Goal: Task Accomplishment & Management: Manage account settings

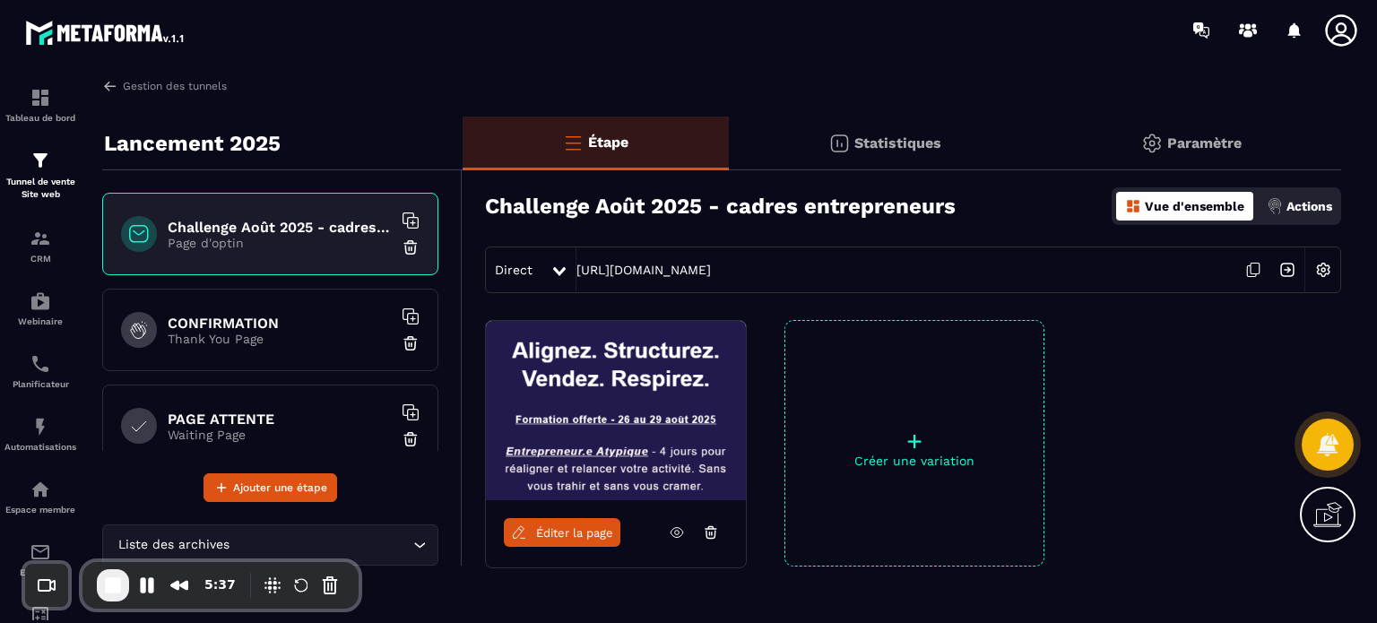
click at [1196, 143] on p "Paramètre" at bounding box center [1204, 142] width 74 height 17
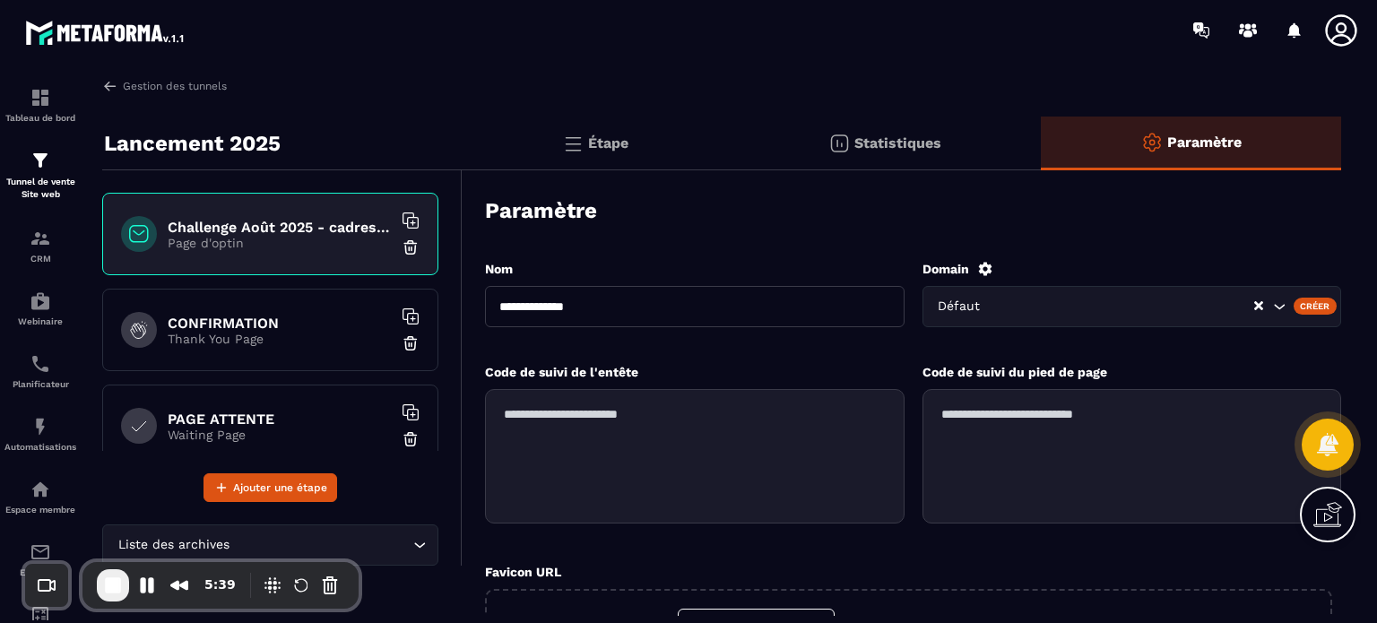
click at [1013, 303] on input "Search for option" at bounding box center [1124, 307] width 255 height 20
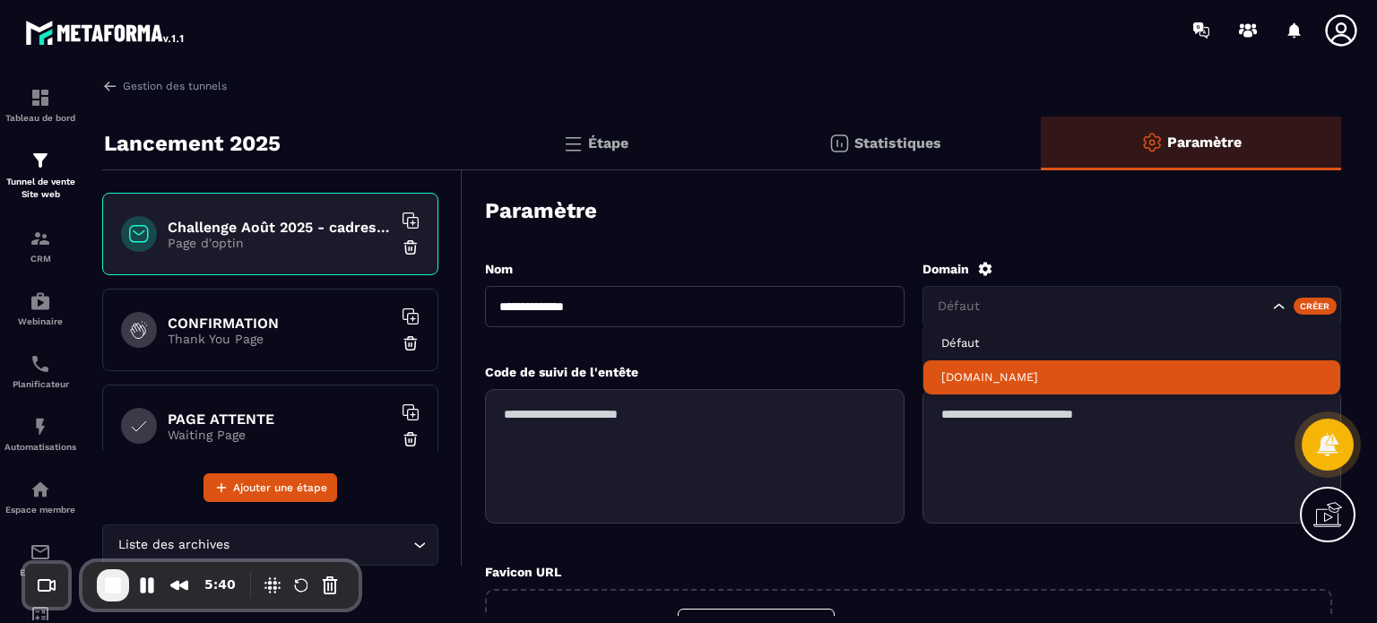
click at [973, 369] on p "[DOMAIN_NAME]" at bounding box center [1132, 377] width 382 height 16
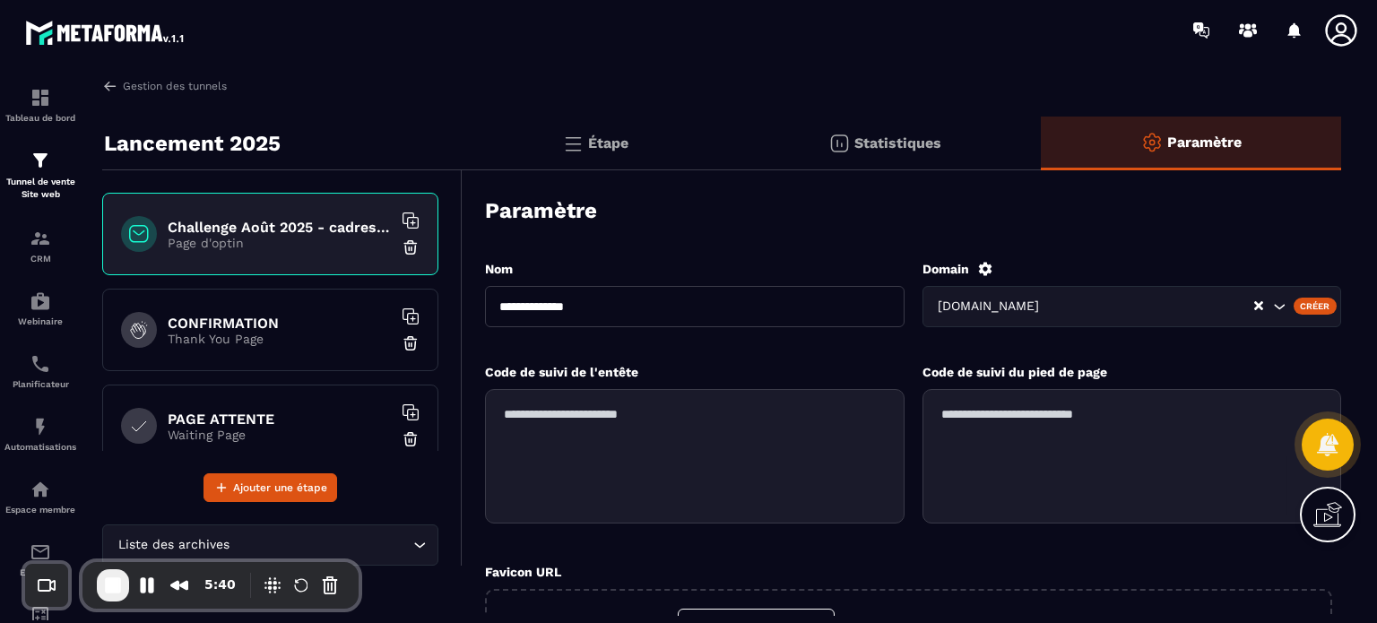
click at [939, 207] on div "Paramètre" at bounding box center [913, 210] width 856 height 63
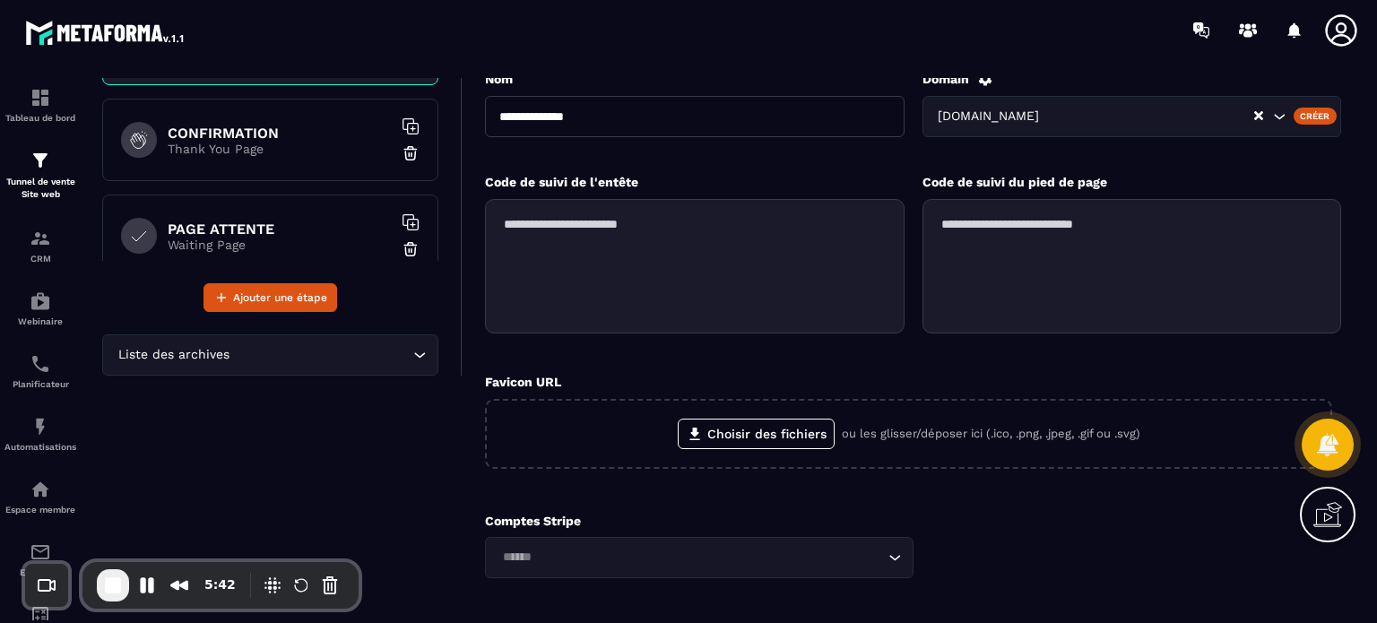
scroll to position [307, 0]
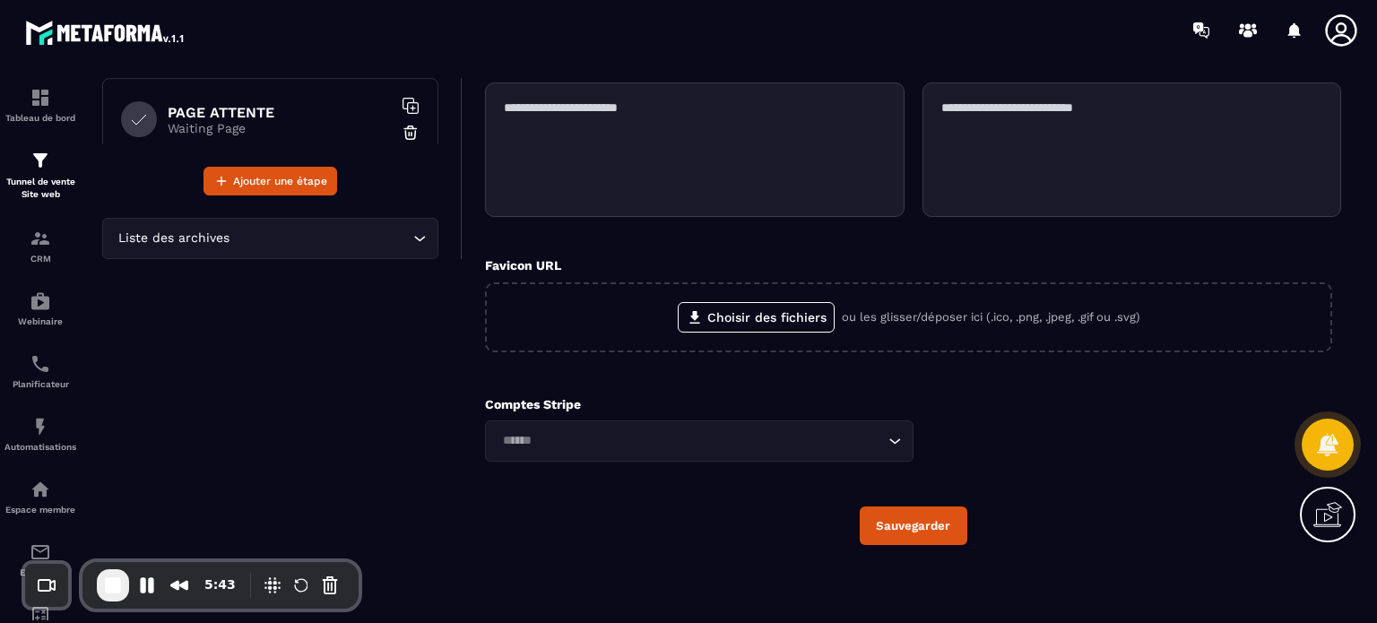
click at [917, 519] on button "Sauvegarder" at bounding box center [914, 525] width 108 height 39
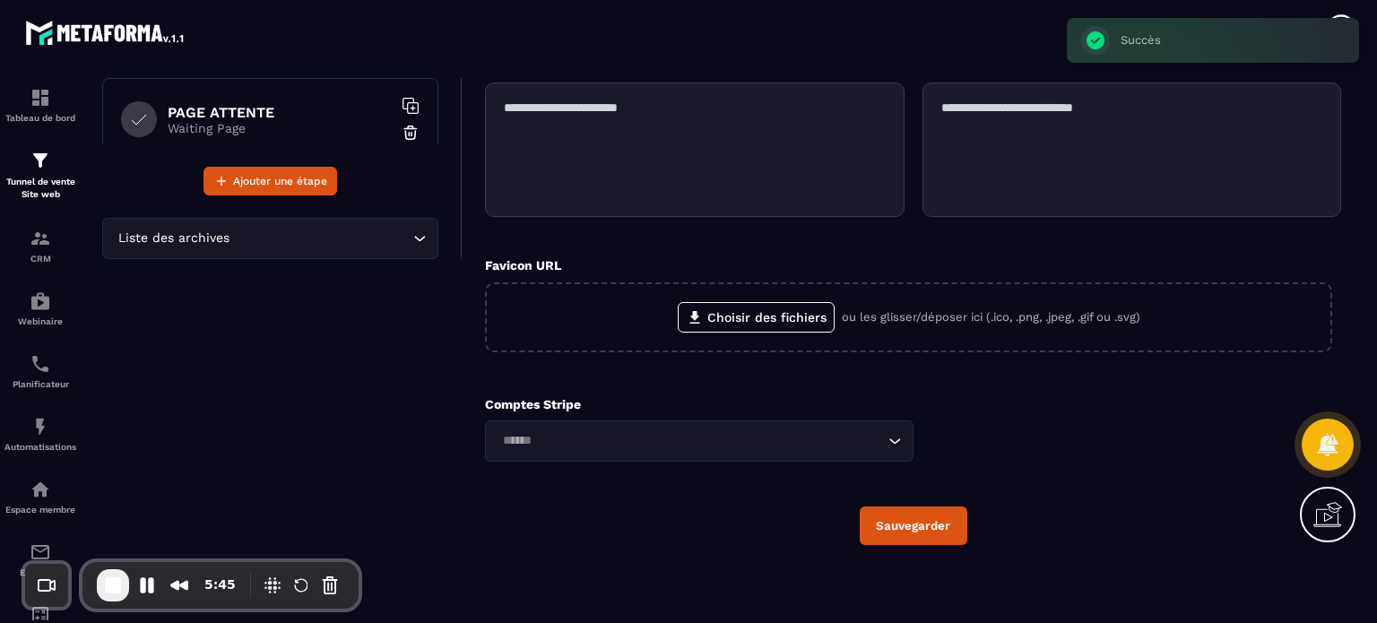
click at [337, 401] on div "Lancement 2025 Challenge [DATE] - cadres entrepreneurs Page d'optin CONFIRMATIO…" at bounding box center [282, 204] width 360 height 789
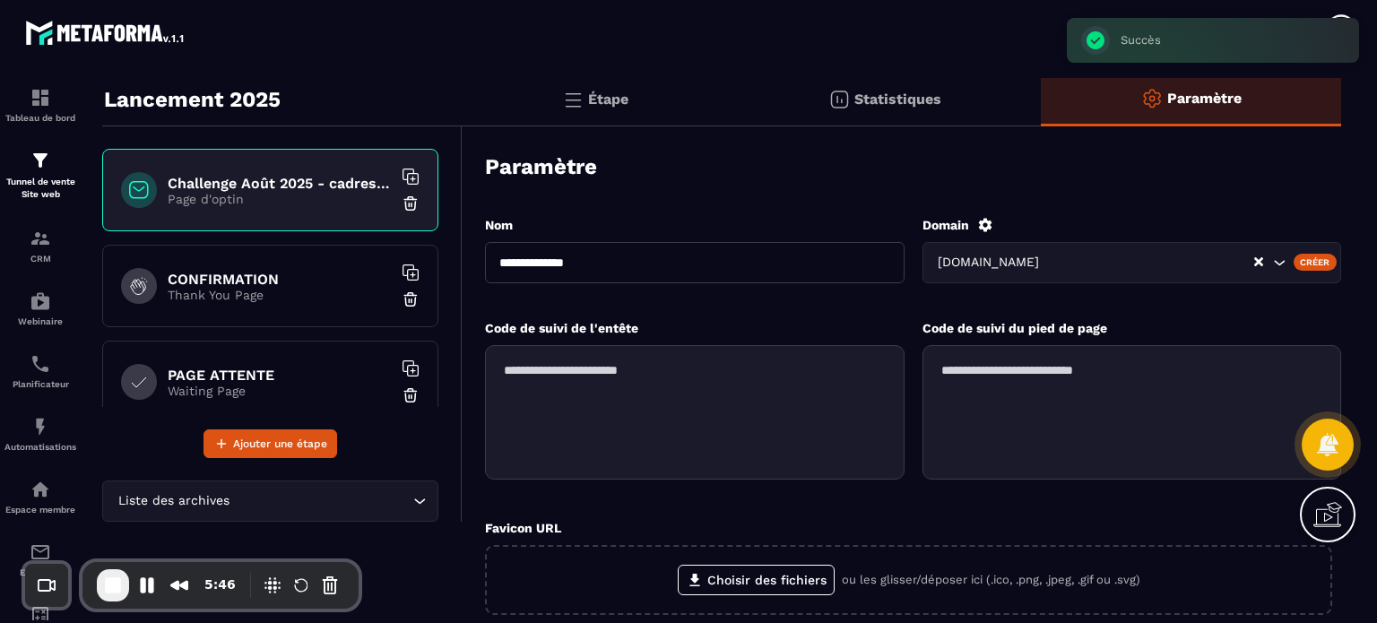
scroll to position [0, 0]
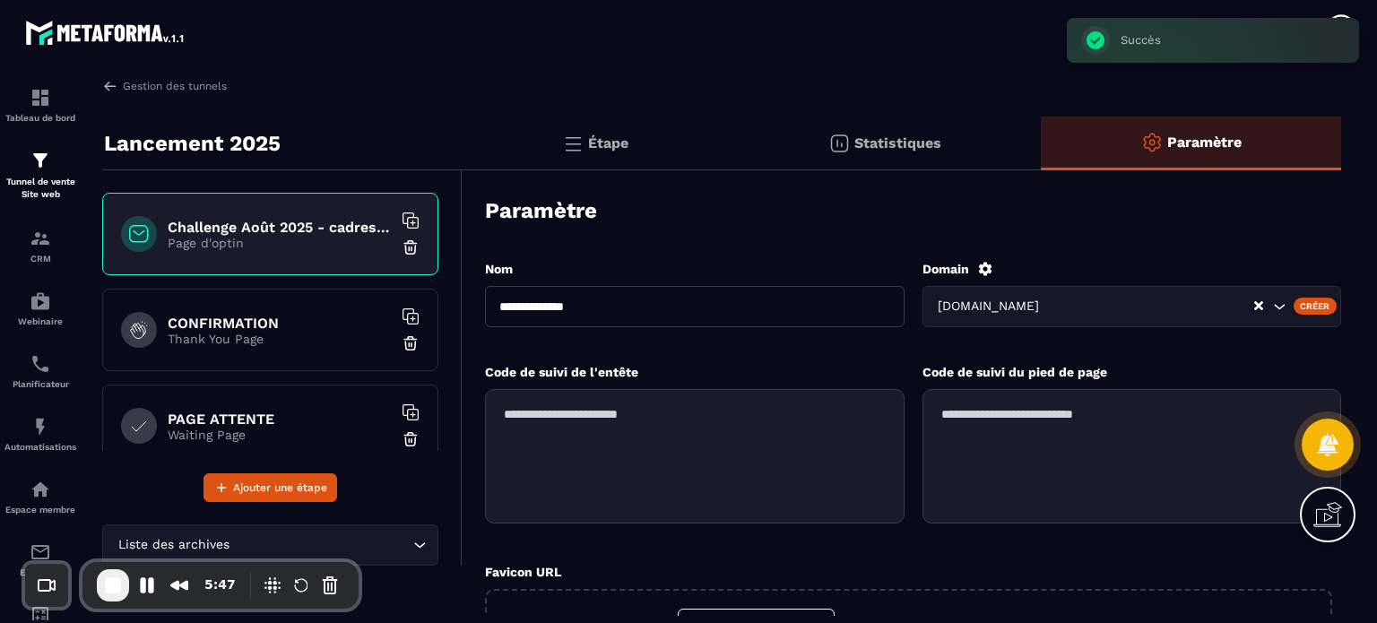
click at [592, 114] on div "**********" at bounding box center [721, 347] width 1275 height 538
click at [592, 142] on p "Étape" at bounding box center [608, 142] width 40 height 17
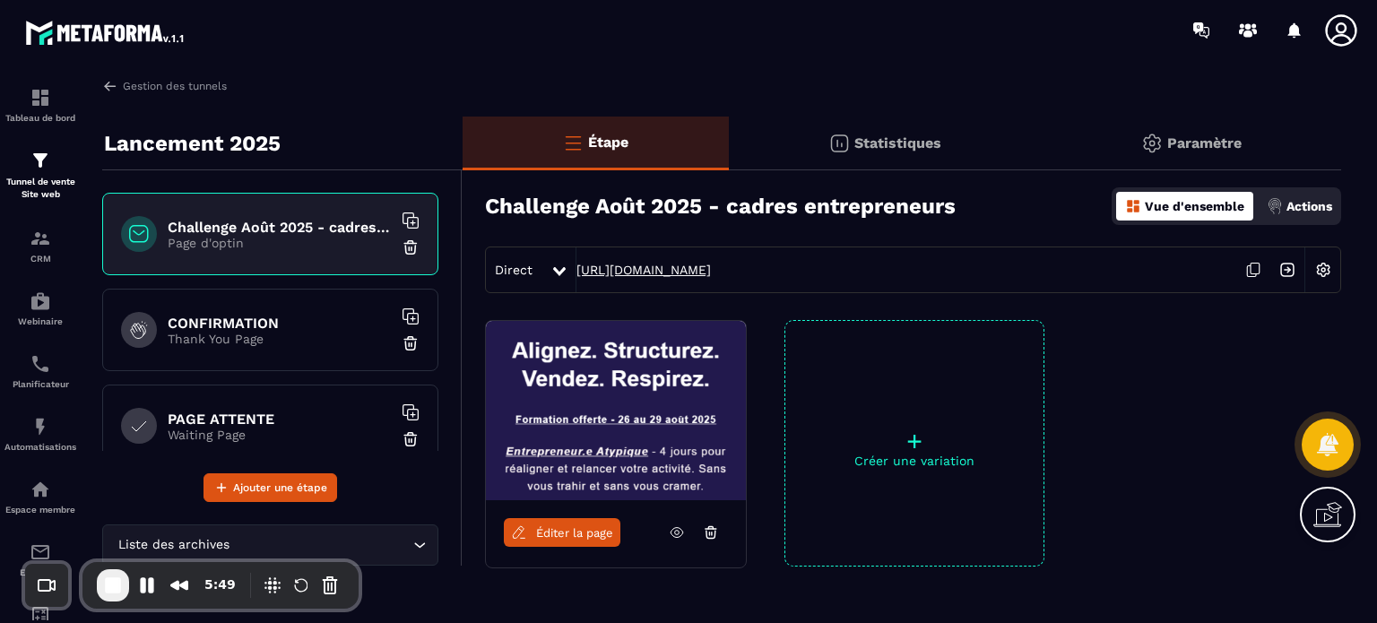
click at [711, 275] on link "[URL][DOMAIN_NAME]" at bounding box center [643, 270] width 134 height 14
click at [1330, 272] on img at bounding box center [1323, 270] width 34 height 34
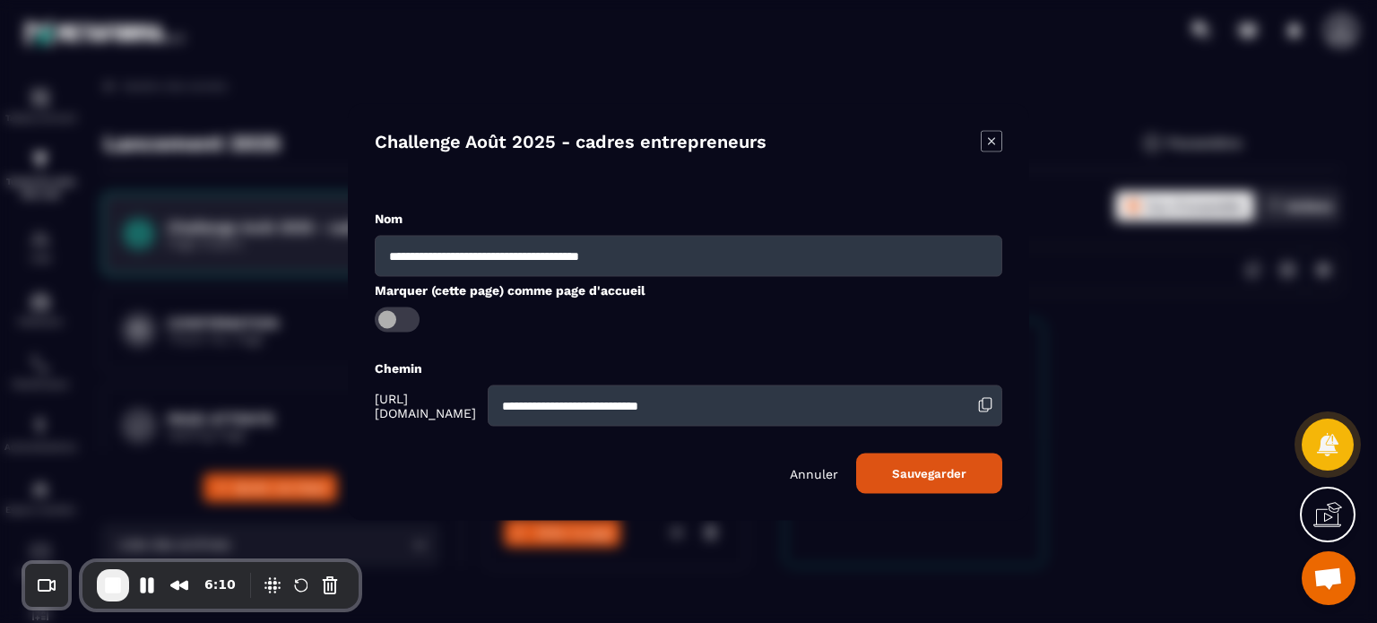
click at [402, 311] on span "Modal window" at bounding box center [397, 319] width 45 height 25
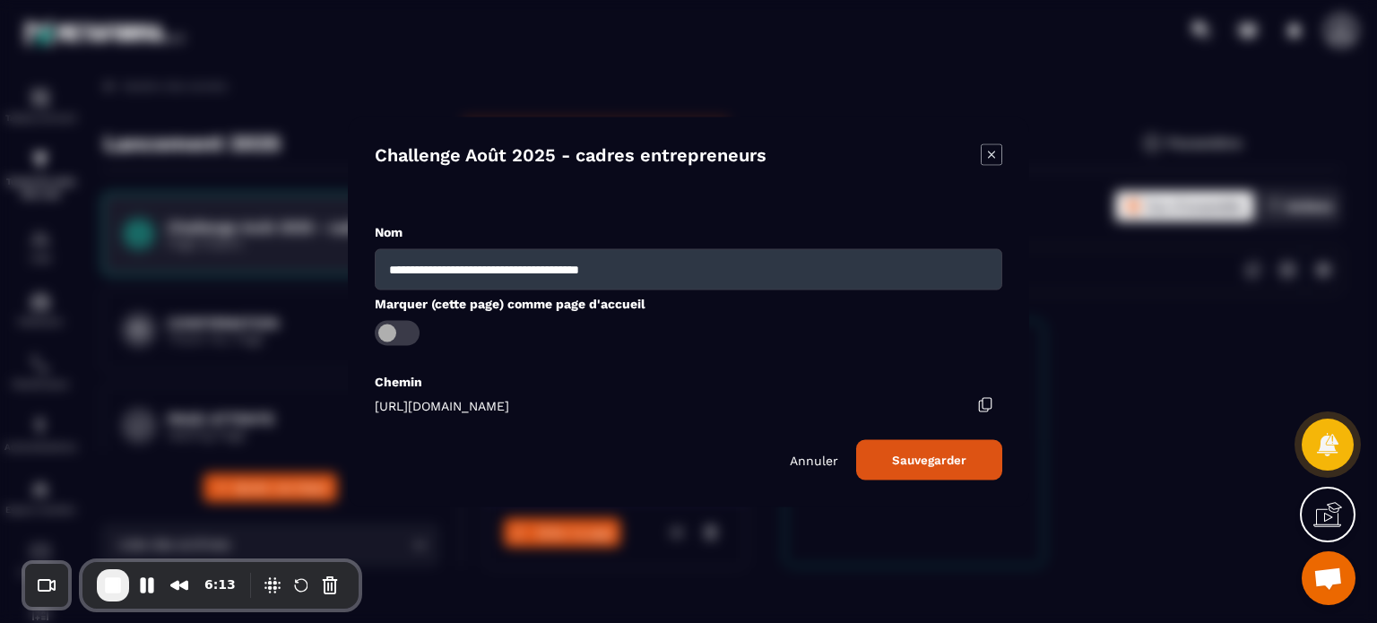
drag, startPoint x: 518, startPoint y: 402, endPoint x: 362, endPoint y: 405, distance: 156.0
click at [362, 405] on div "**********" at bounding box center [688, 312] width 681 height 390
copy span "[URL][DOMAIN_NAME]"
click at [405, 333] on span "Modal window" at bounding box center [397, 332] width 45 height 25
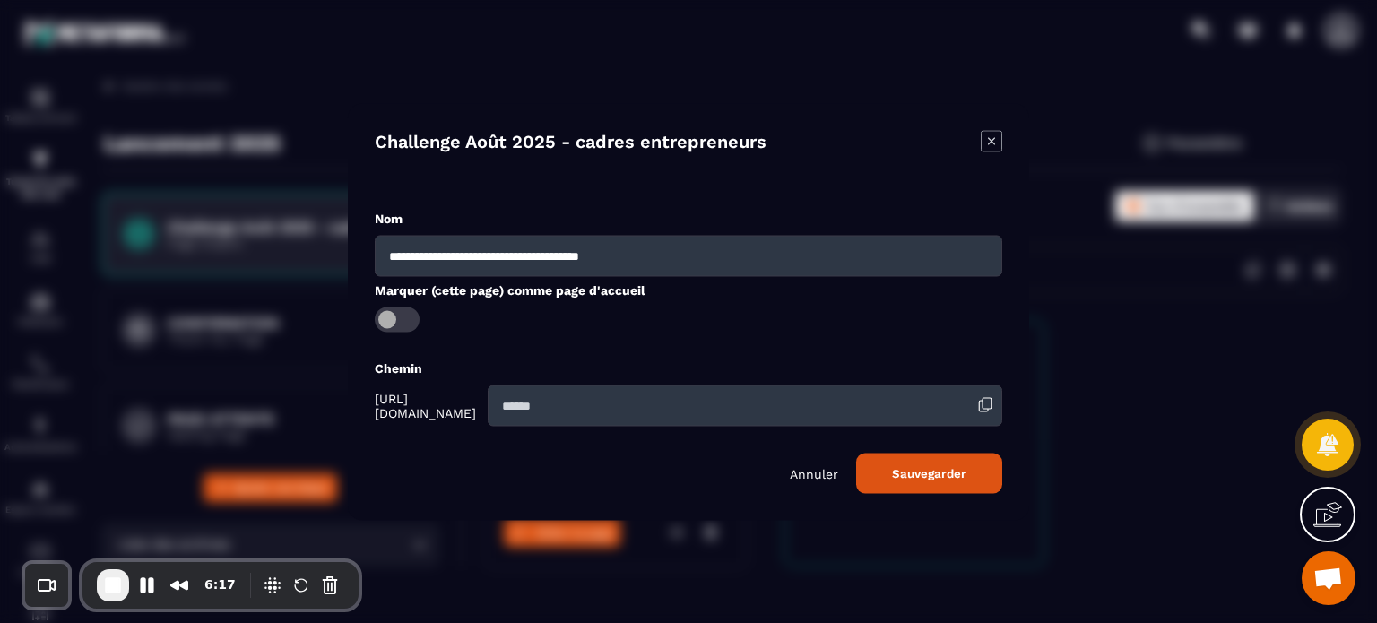
click at [923, 467] on button "Sauvegarder" at bounding box center [929, 473] width 146 height 40
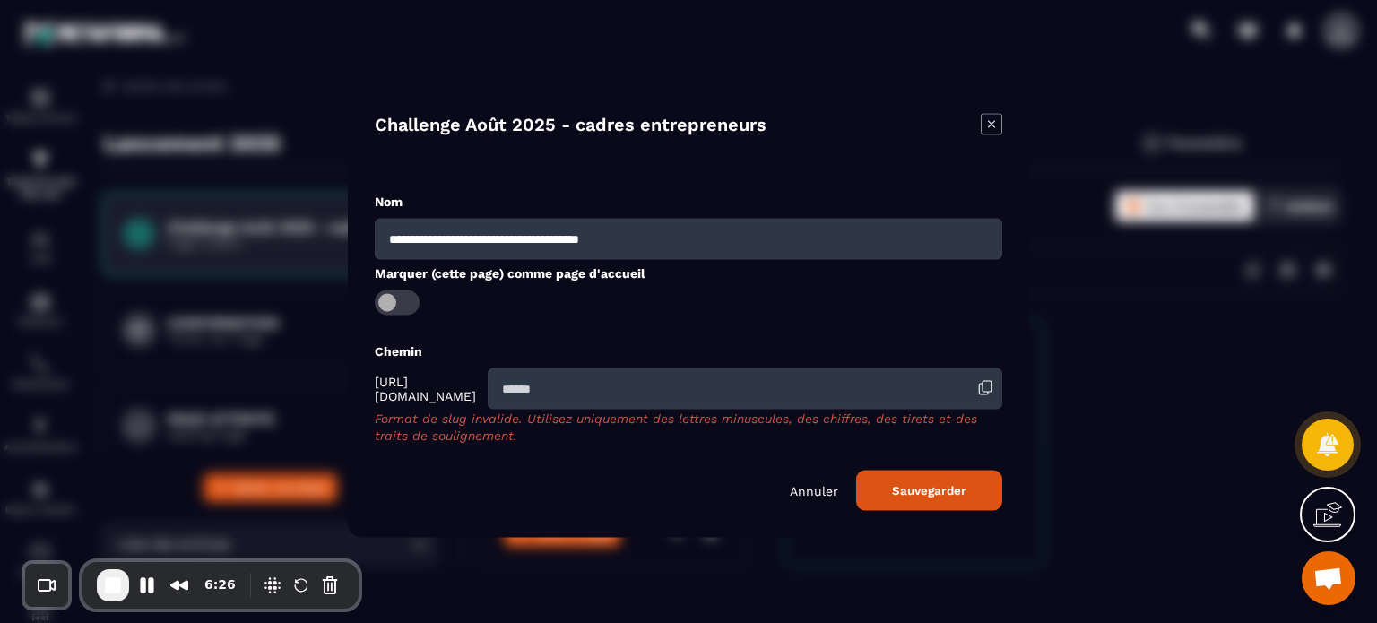
click at [670, 396] on input "Modal window" at bounding box center [745, 388] width 515 height 41
paste input "**********"
type input "**********"
click at [929, 496] on div "**********" at bounding box center [688, 311] width 681 height 451
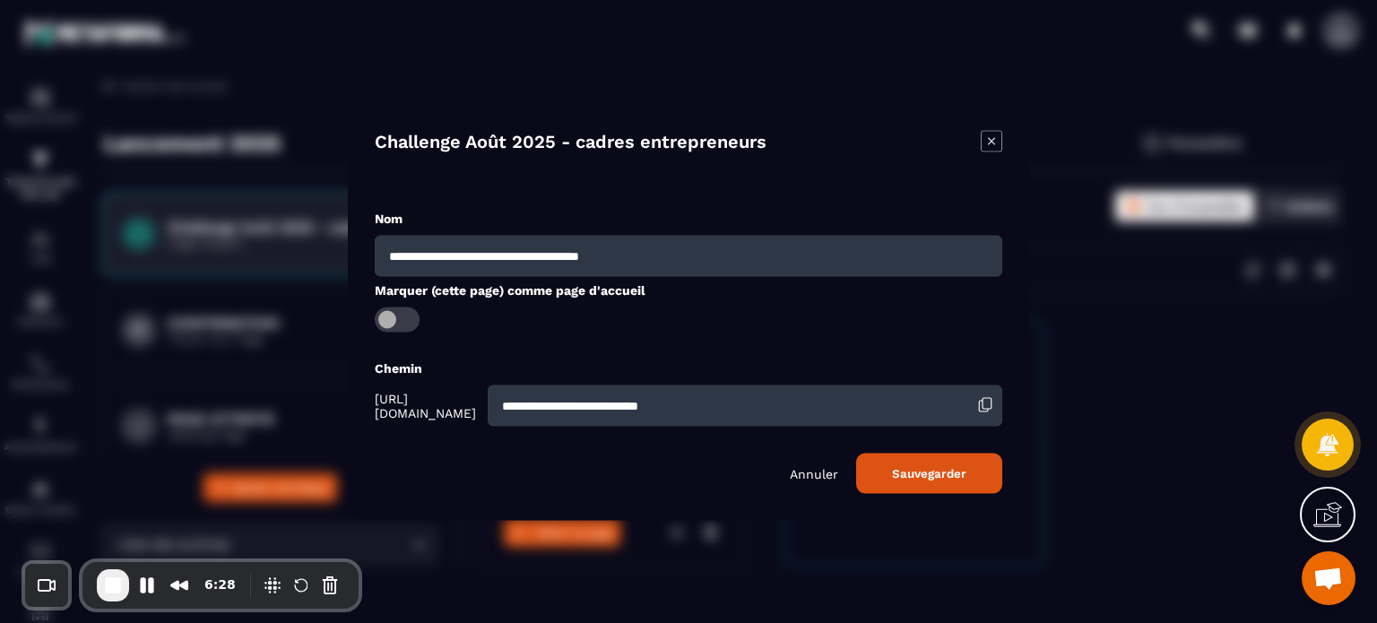
click at [929, 471] on button "Sauvegarder" at bounding box center [929, 473] width 146 height 40
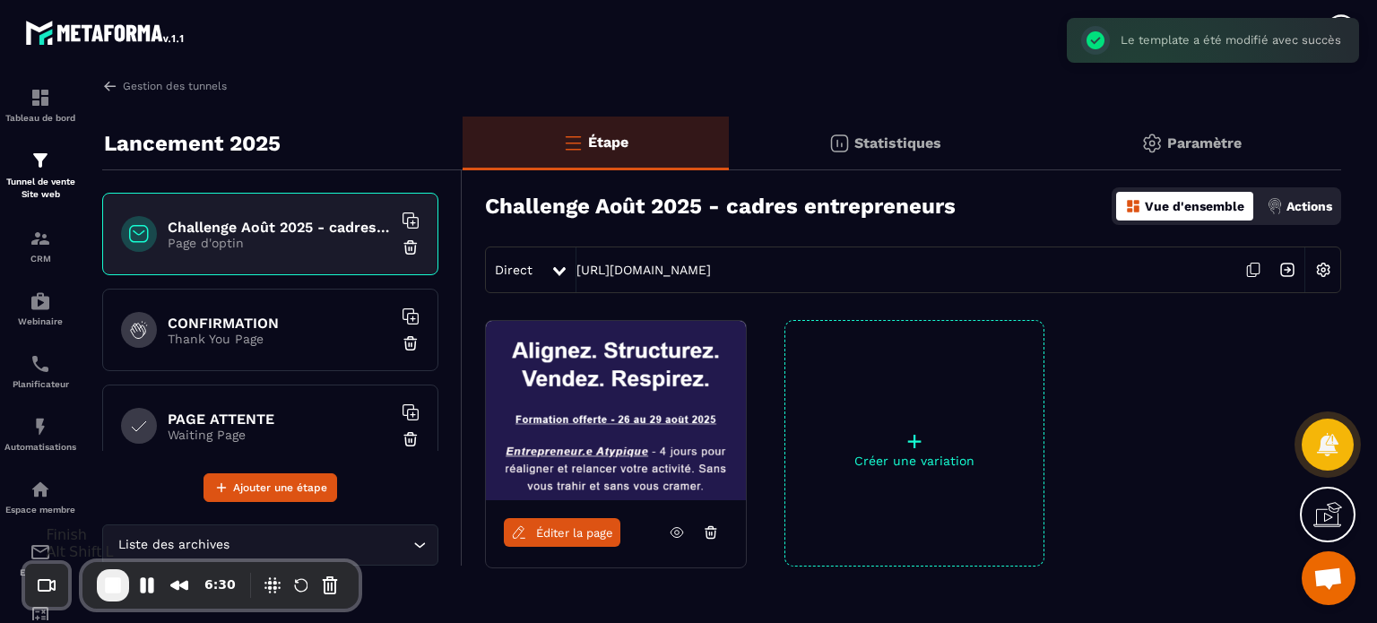
click at [100, 585] on button "End Recording" at bounding box center [113, 585] width 32 height 32
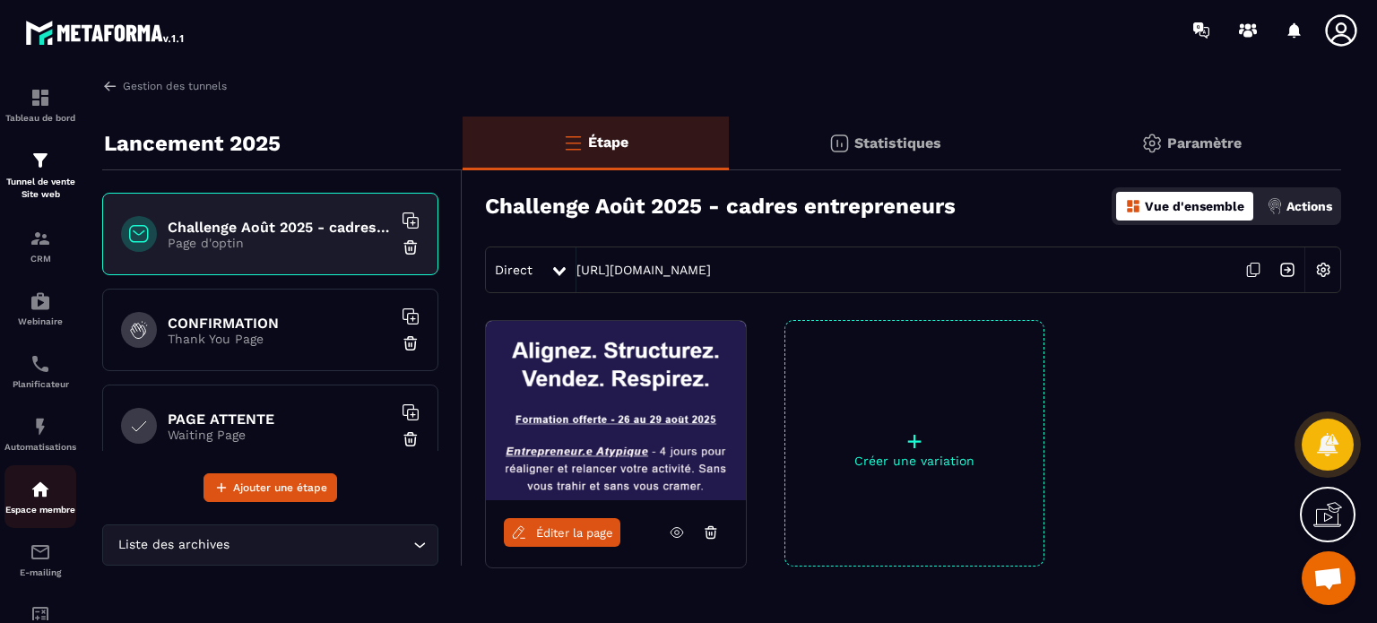
click at [47, 496] on img at bounding box center [41, 490] width 22 height 22
click at [50, 500] on img at bounding box center [41, 490] width 22 height 22
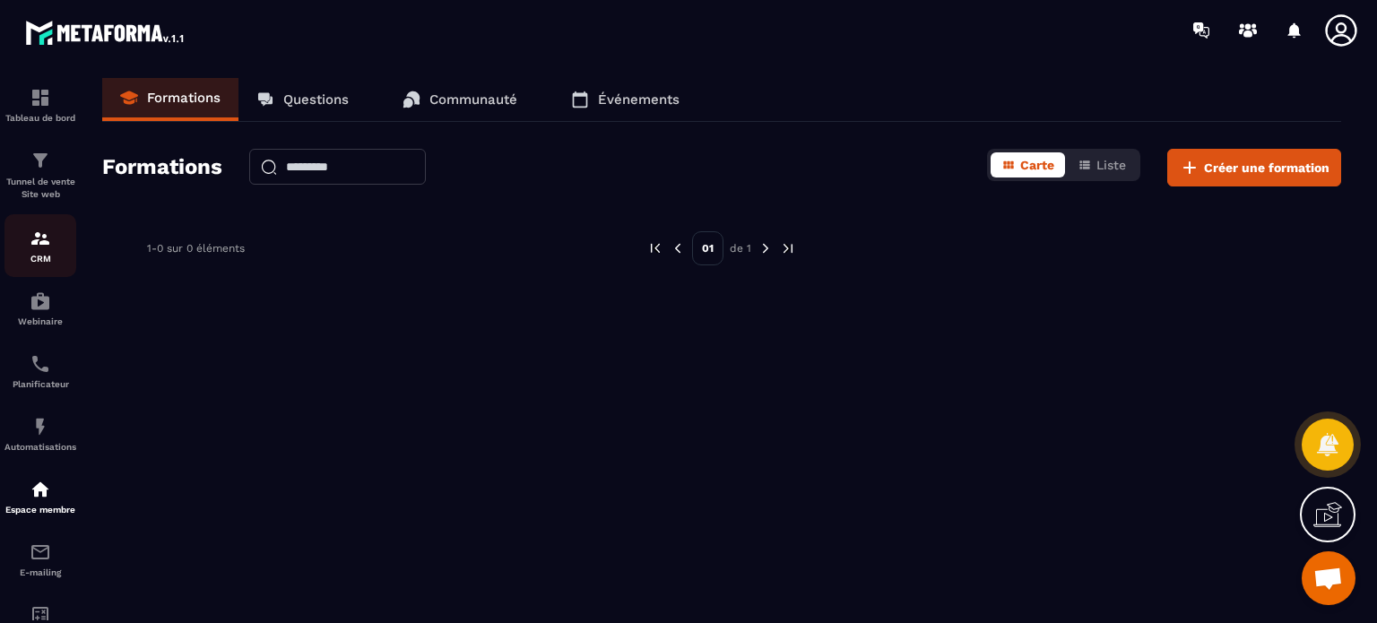
click at [56, 250] on div "CRM" at bounding box center [40, 246] width 72 height 36
click at [38, 186] on p "Tunnel de vente Site web" at bounding box center [40, 188] width 72 height 25
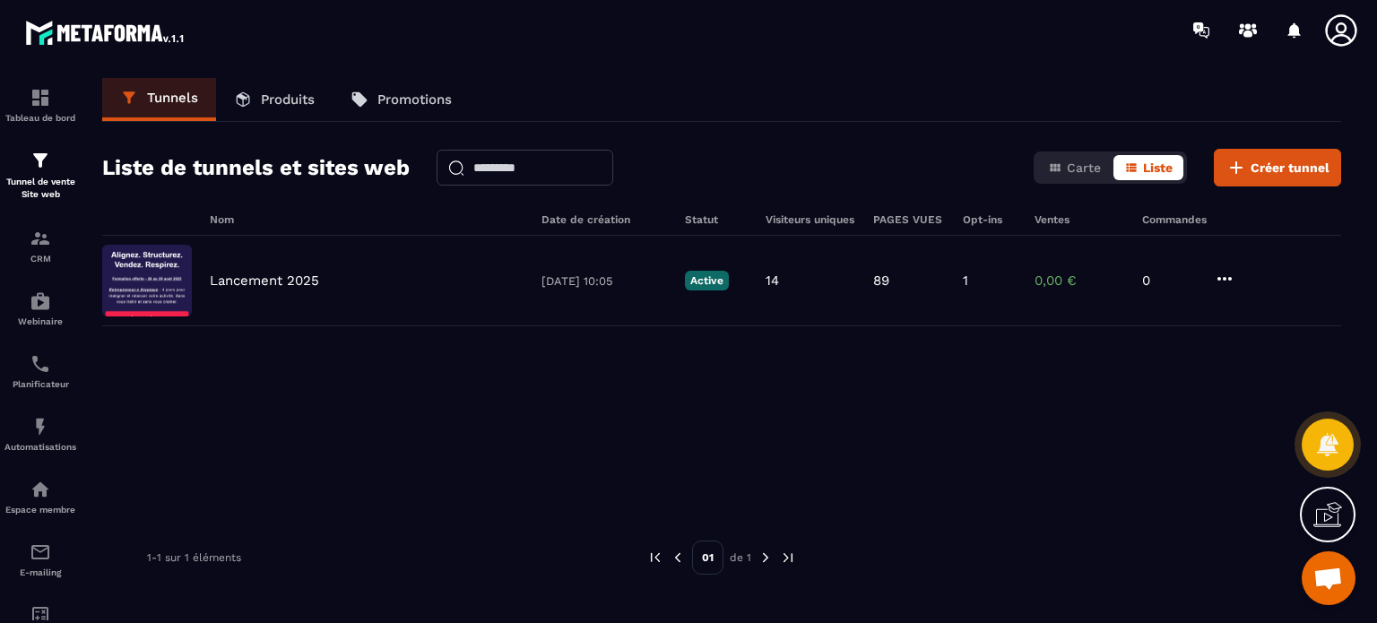
click at [1341, 35] on icon at bounding box center [1340, 29] width 31 height 31
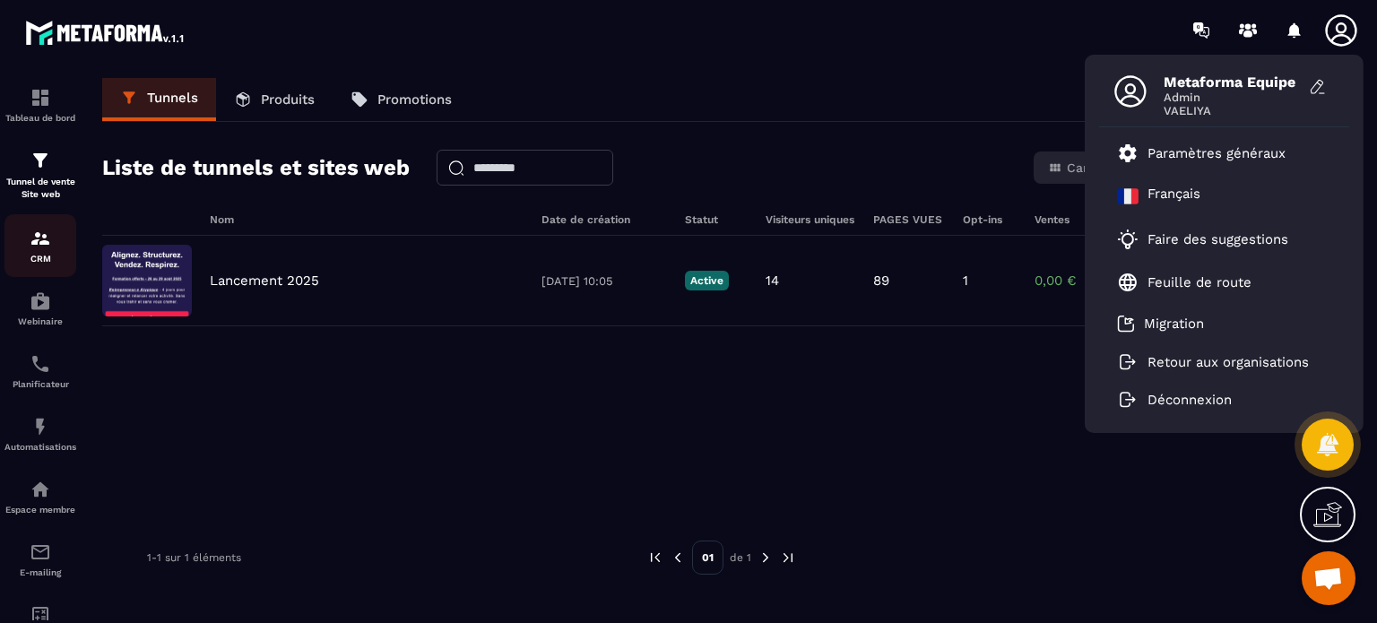
click at [33, 257] on p "CRM" at bounding box center [40, 259] width 72 height 10
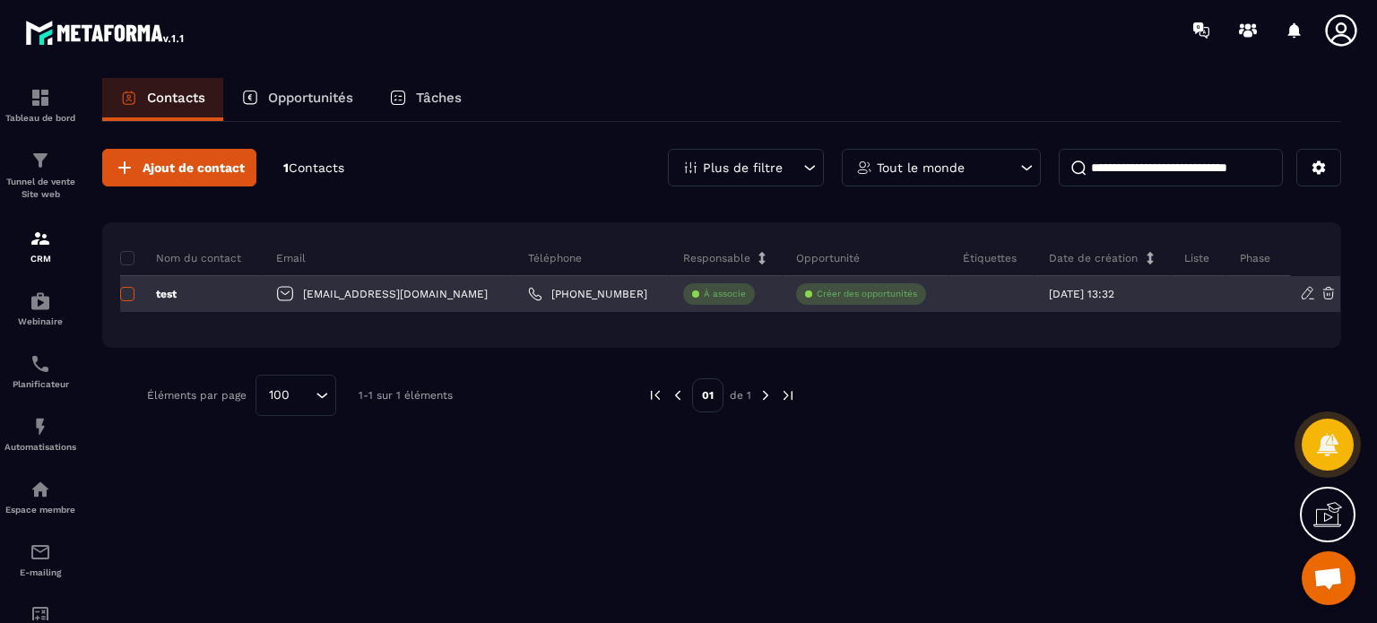
click at [131, 294] on span at bounding box center [127, 294] width 14 height 14
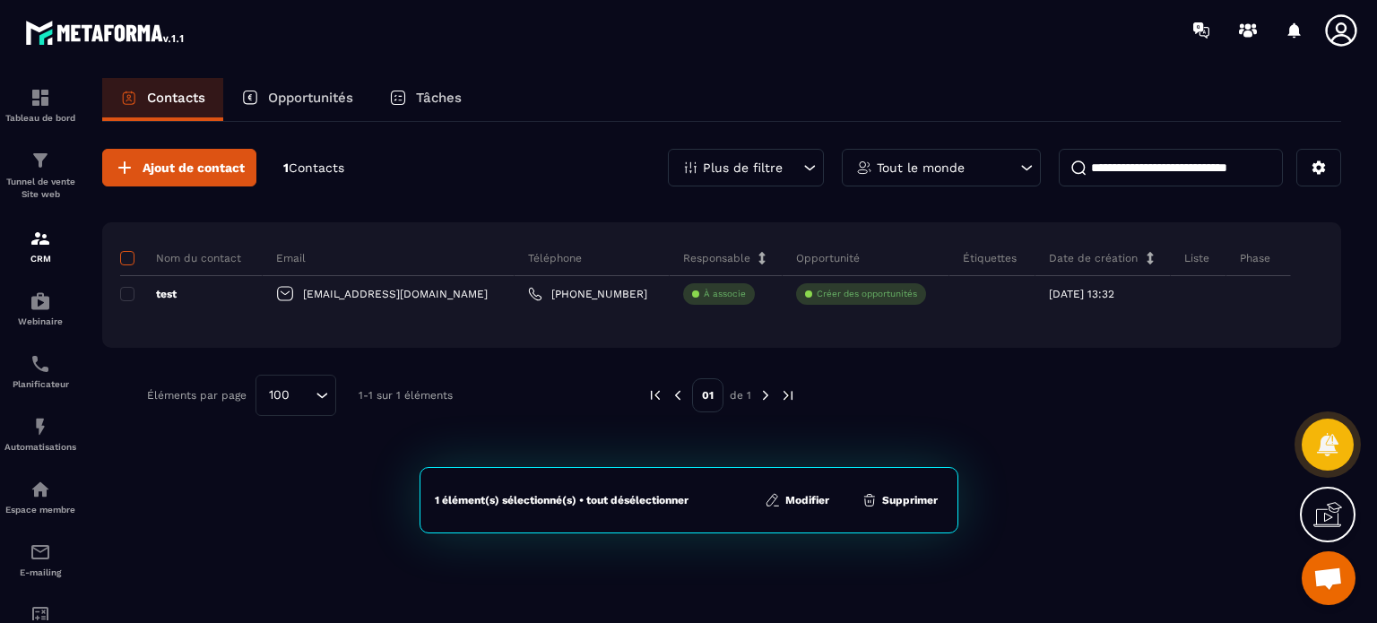
click at [129, 253] on span at bounding box center [127, 258] width 14 height 14
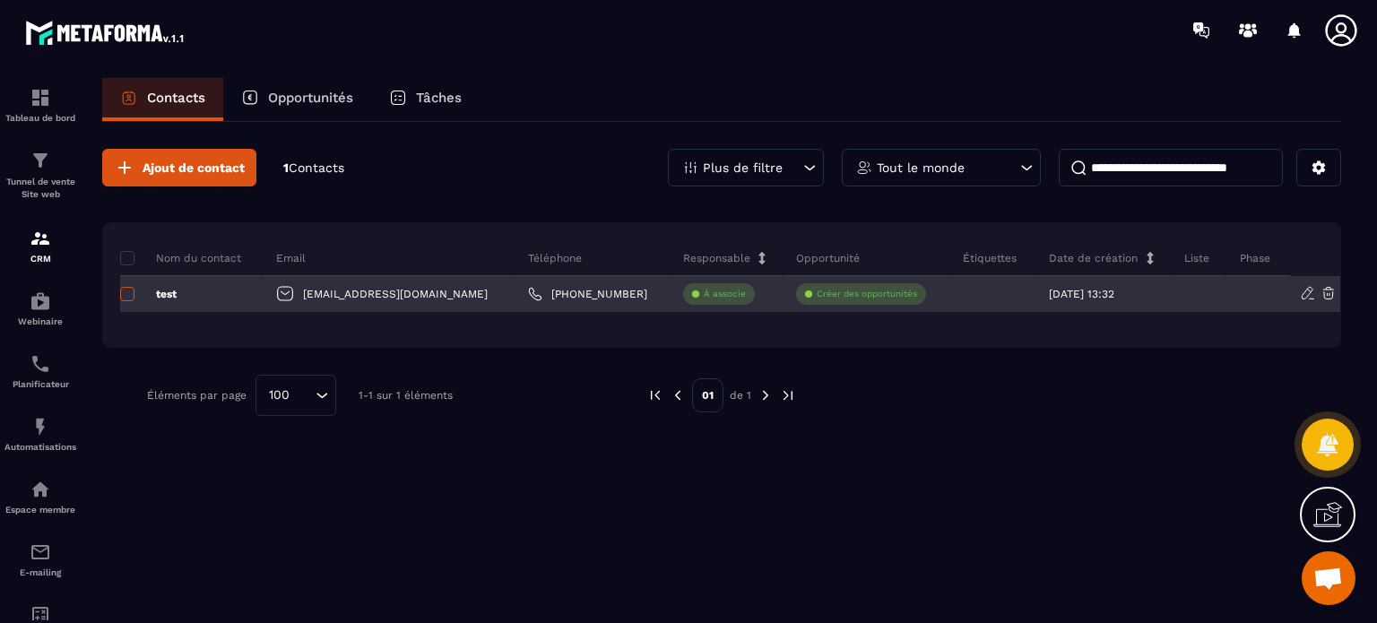
click at [128, 288] on span at bounding box center [127, 294] width 14 height 14
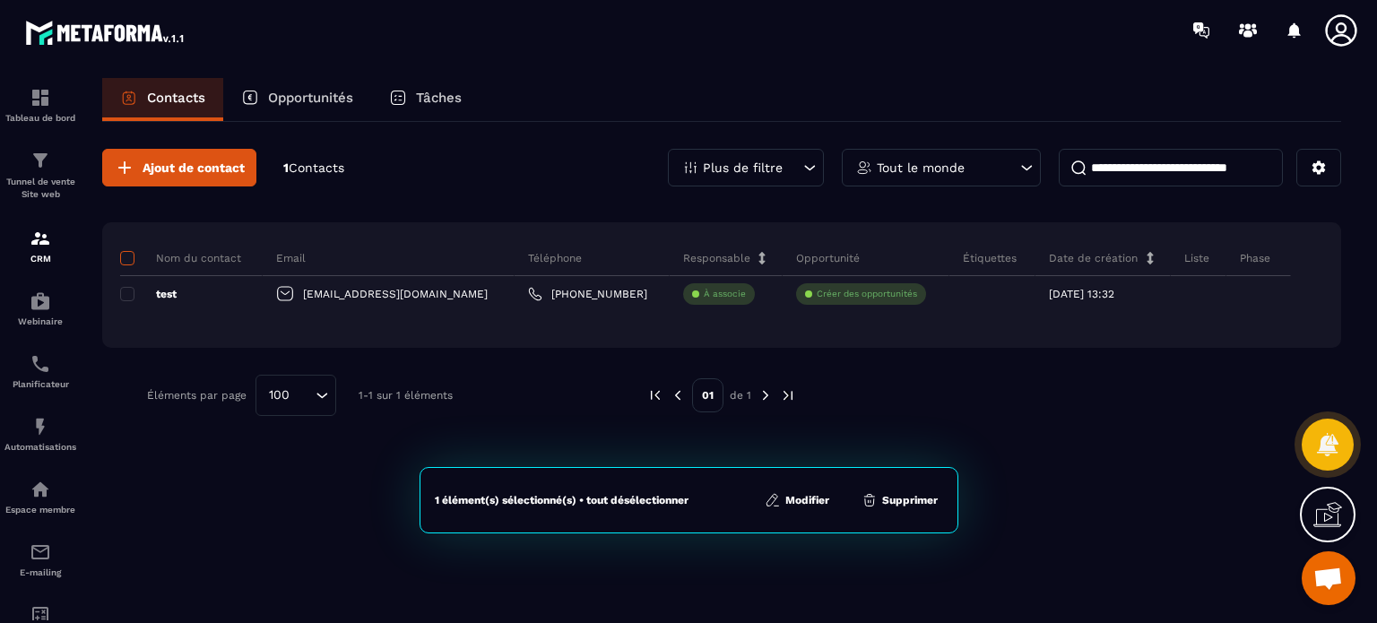
click at [132, 263] on span at bounding box center [127, 258] width 14 height 14
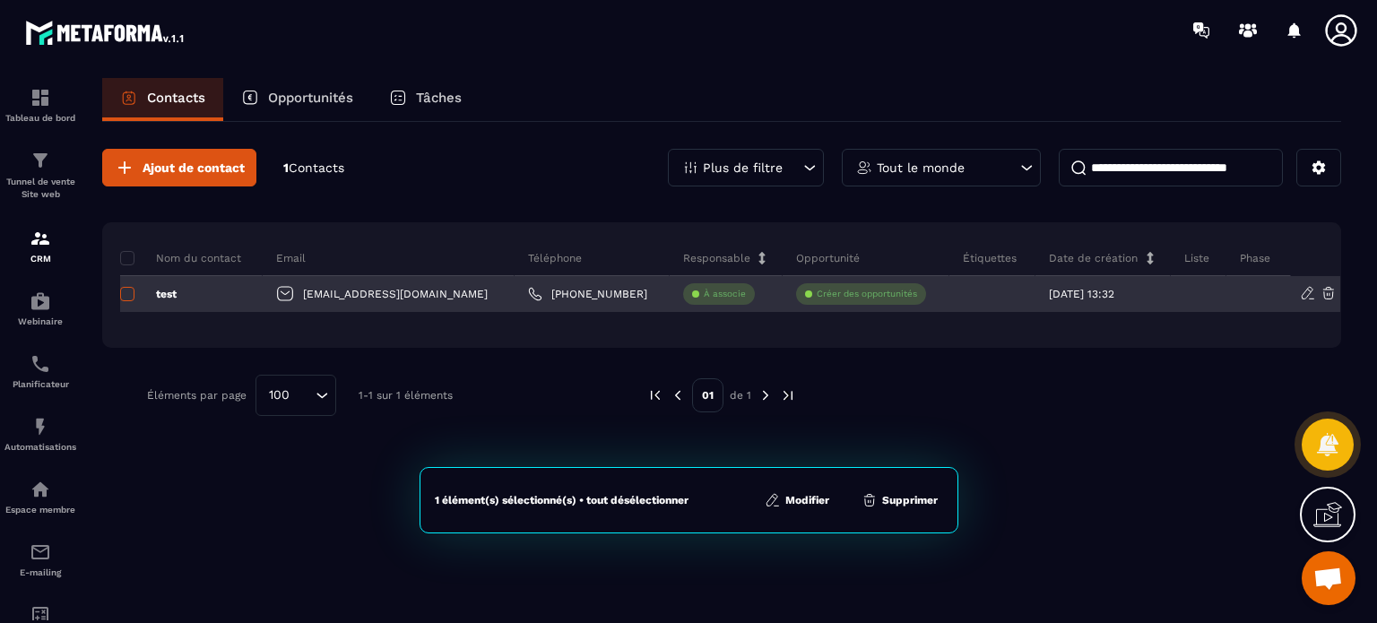
click at [132, 296] on span at bounding box center [127, 294] width 14 height 14
click at [122, 300] on label at bounding box center [126, 299] width 13 height 13
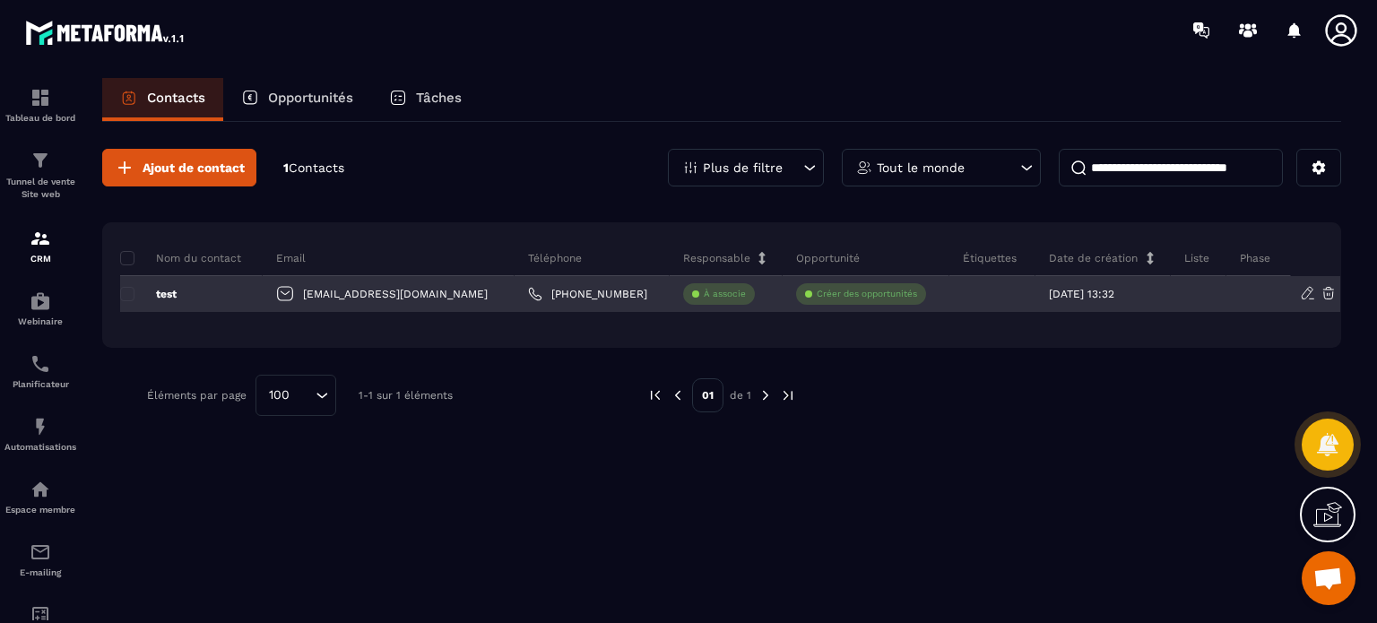
click at [1305, 286] on icon at bounding box center [1308, 293] width 16 height 16
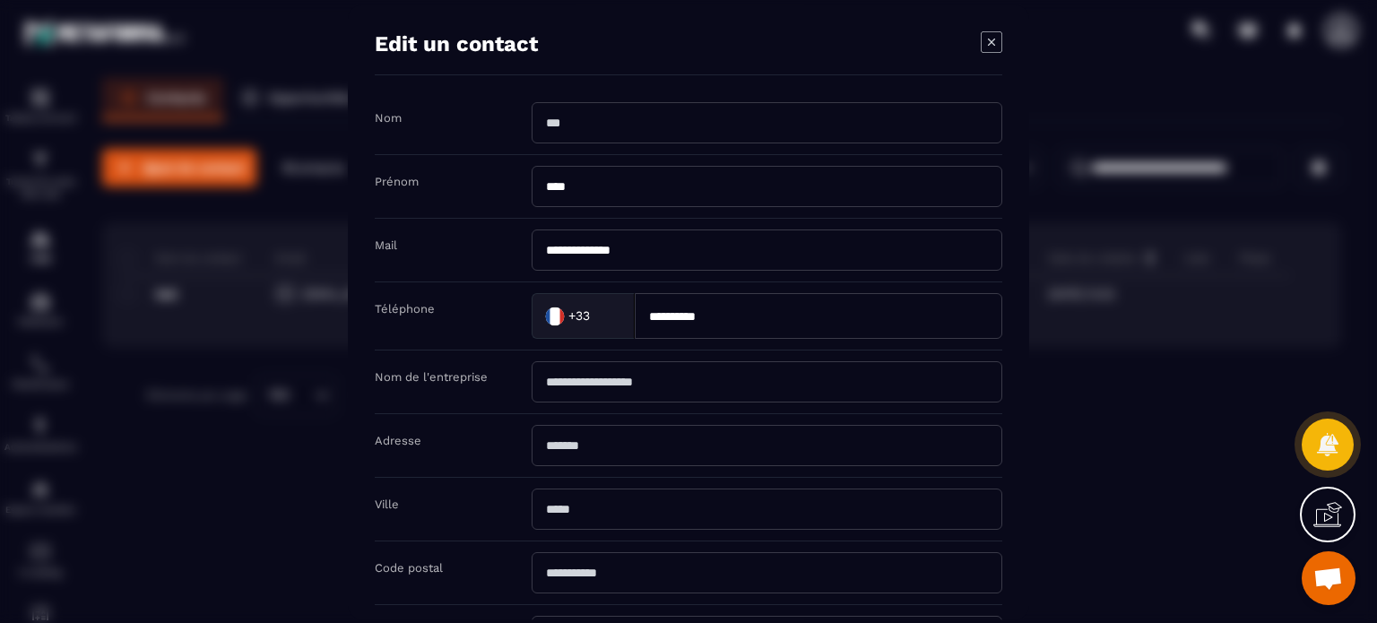
click at [986, 44] on icon "Modal window" at bounding box center [992, 42] width 22 height 22
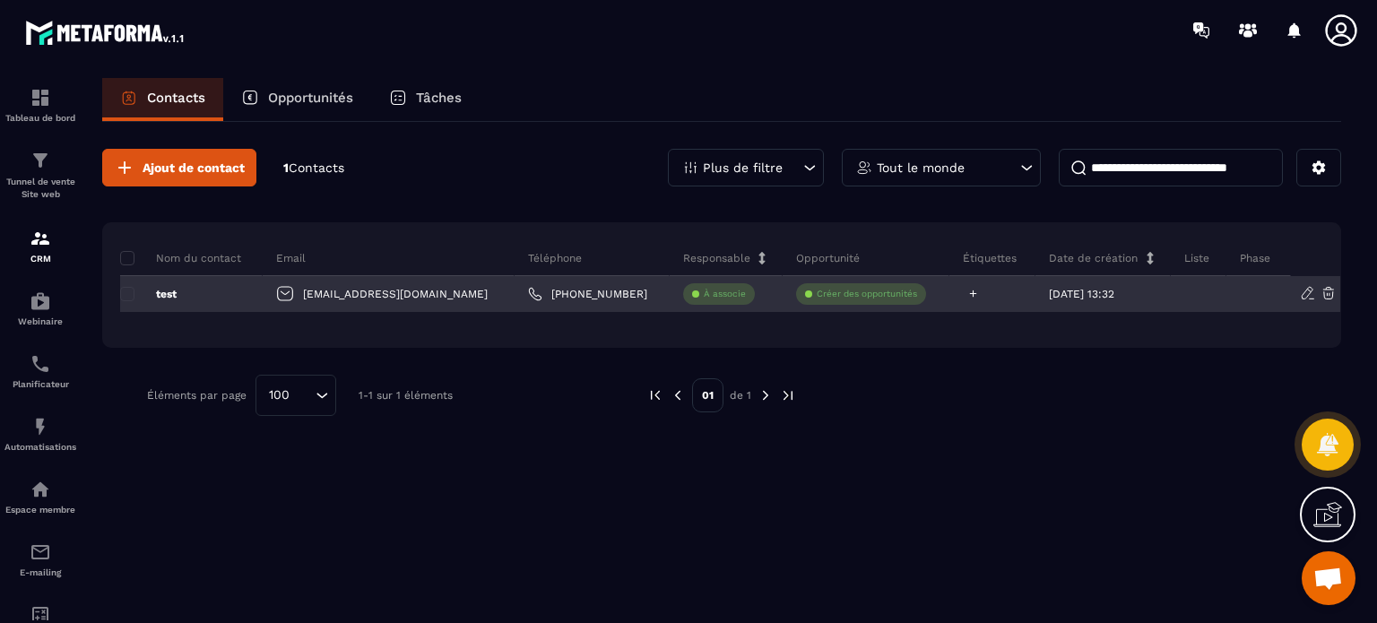
click at [967, 294] on icon at bounding box center [973, 294] width 12 height 12
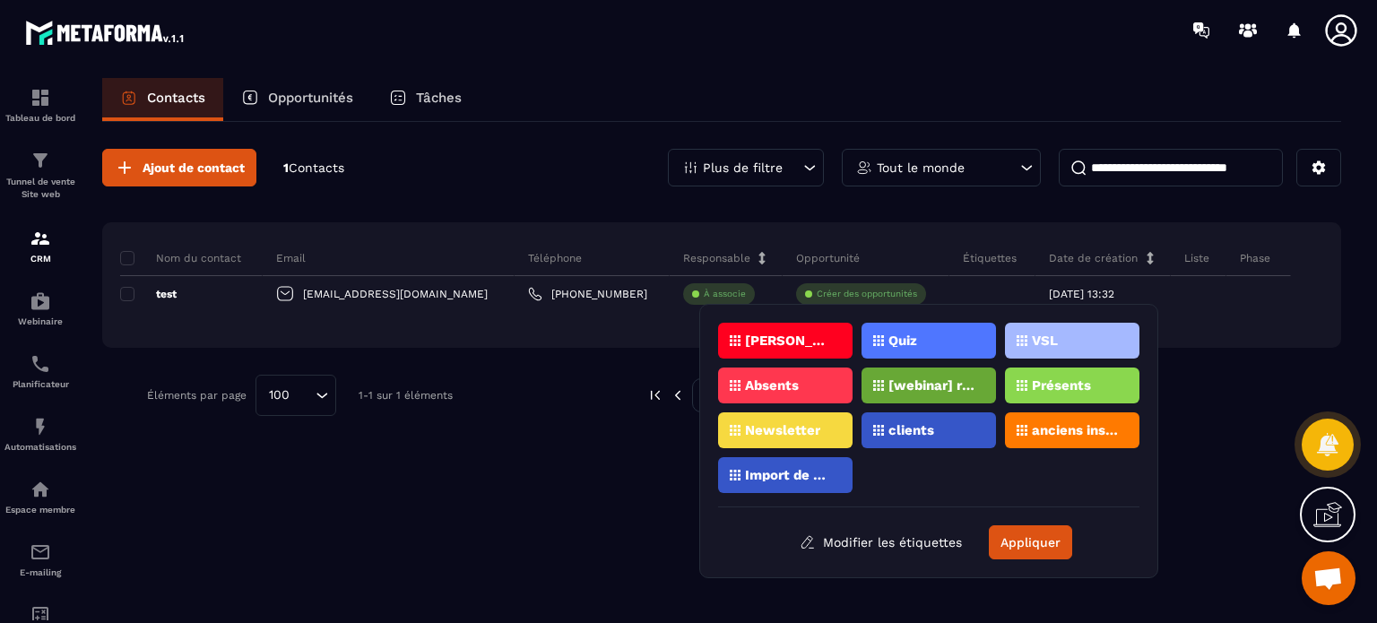
click at [905, 340] on p "Quiz" at bounding box center [902, 340] width 29 height 13
click at [1036, 538] on button "Appliquer" at bounding box center [1030, 542] width 83 height 34
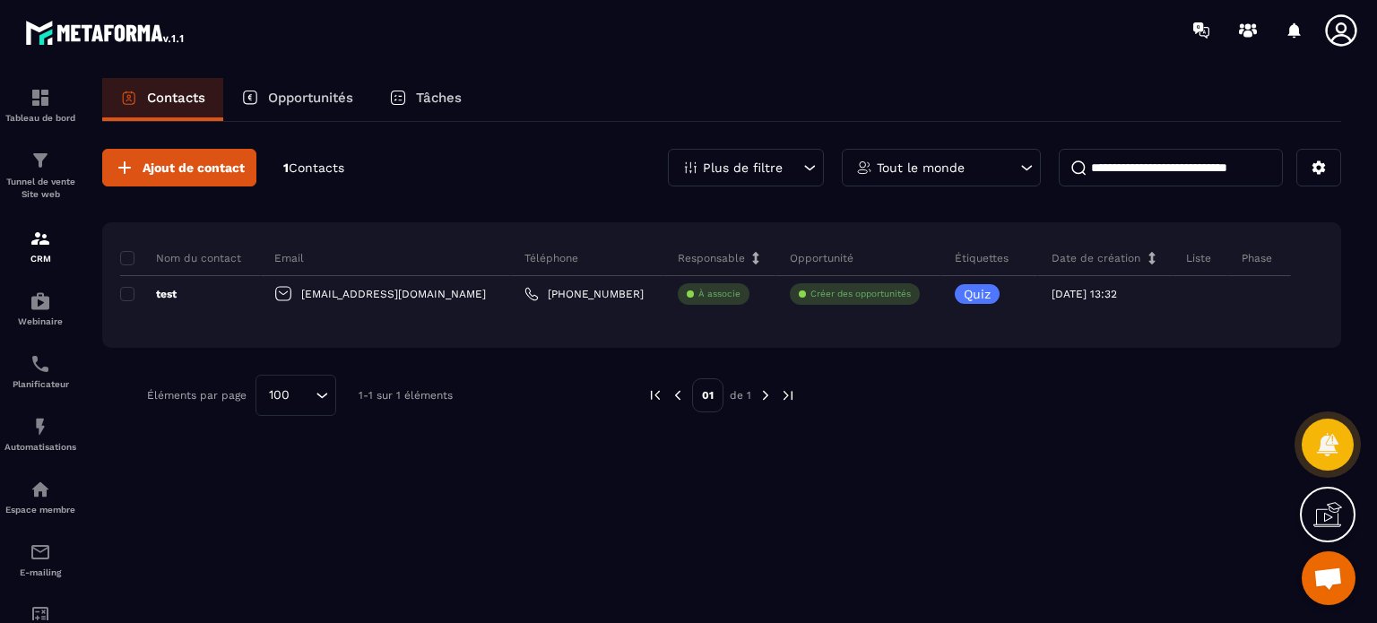
click at [558, 388] on div "Éléments par page 100 Loading... 1-1 sur 1 éléments" at bounding box center [383, 395] width 473 height 41
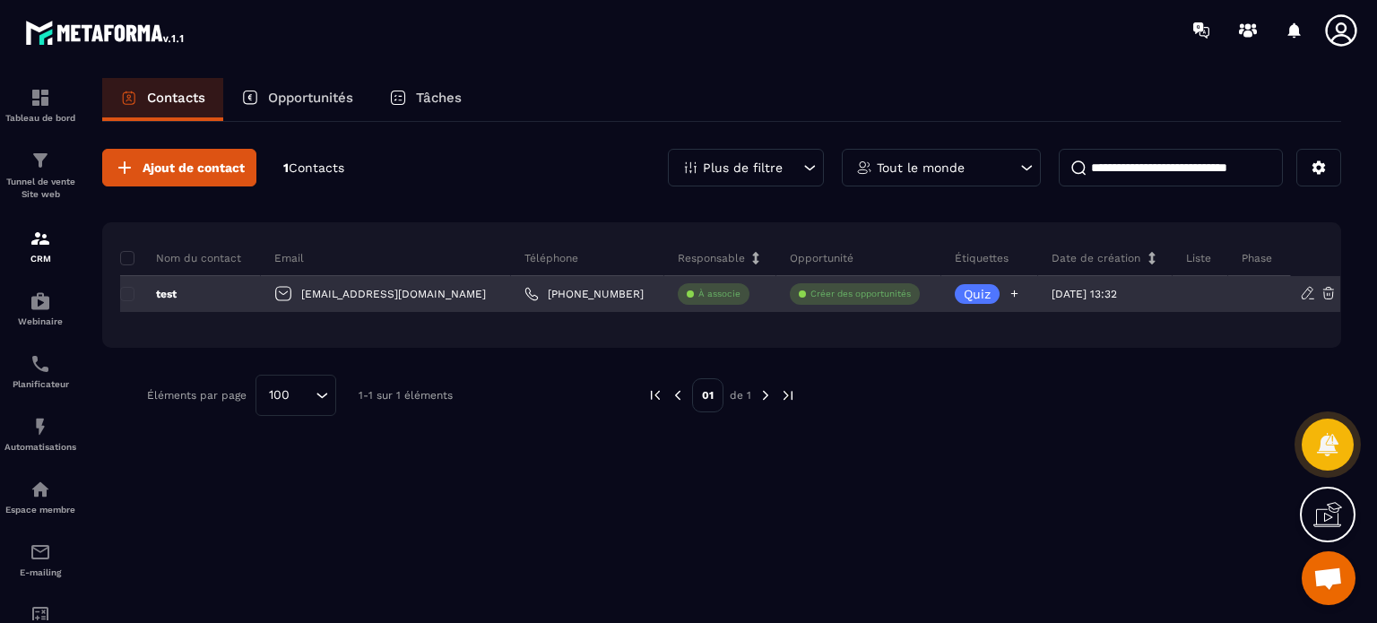
click at [964, 292] on p "Quiz" at bounding box center [977, 294] width 27 height 13
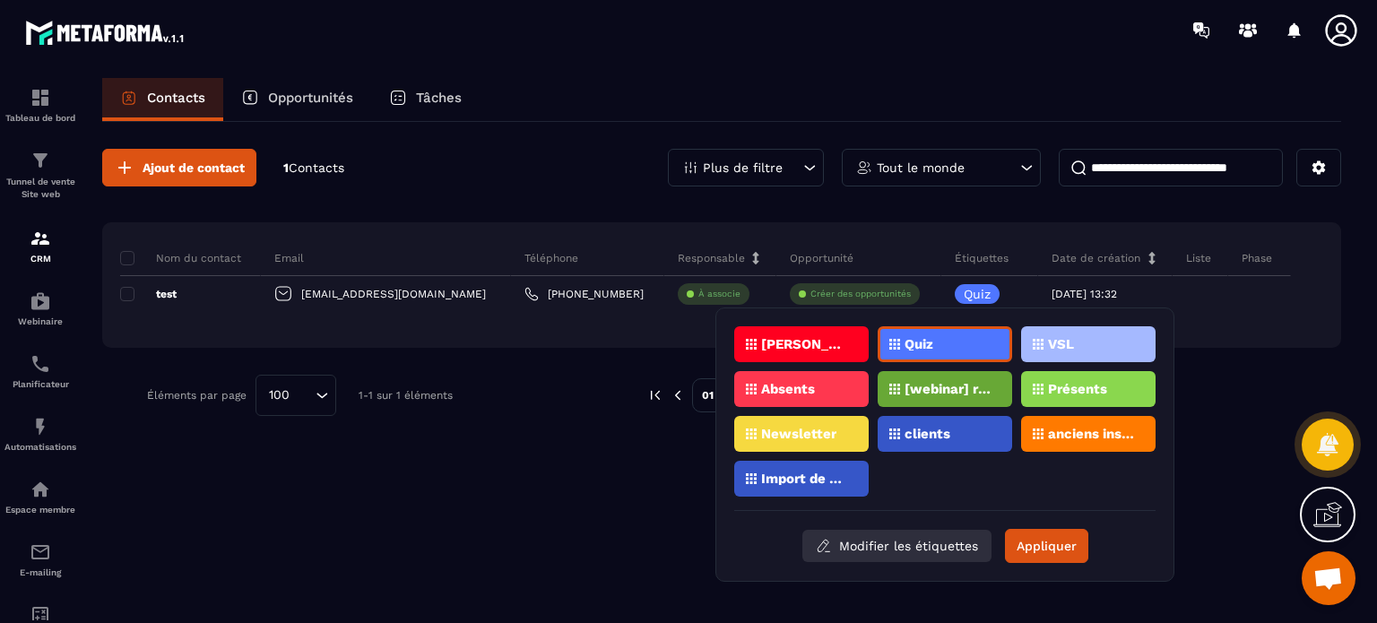
click at [886, 547] on button "Modifier les étiquettes" at bounding box center [896, 546] width 189 height 32
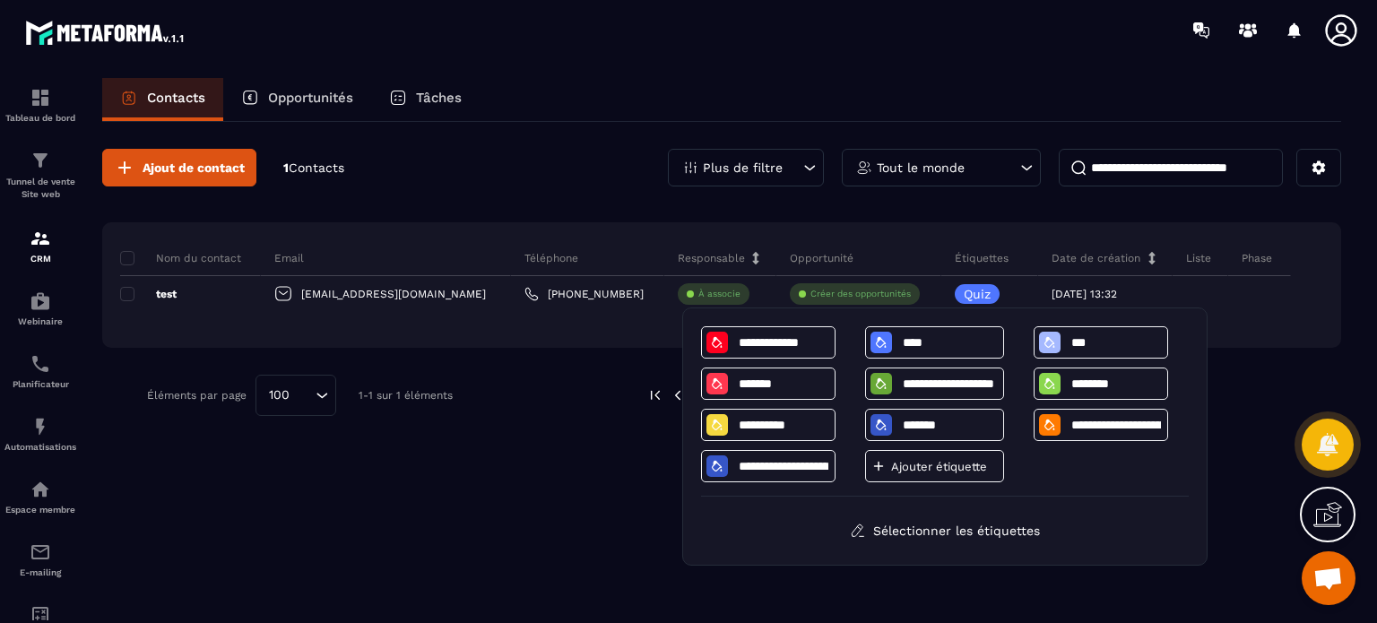
click at [872, 249] on div "Opportunité" at bounding box center [858, 258] width 165 height 36
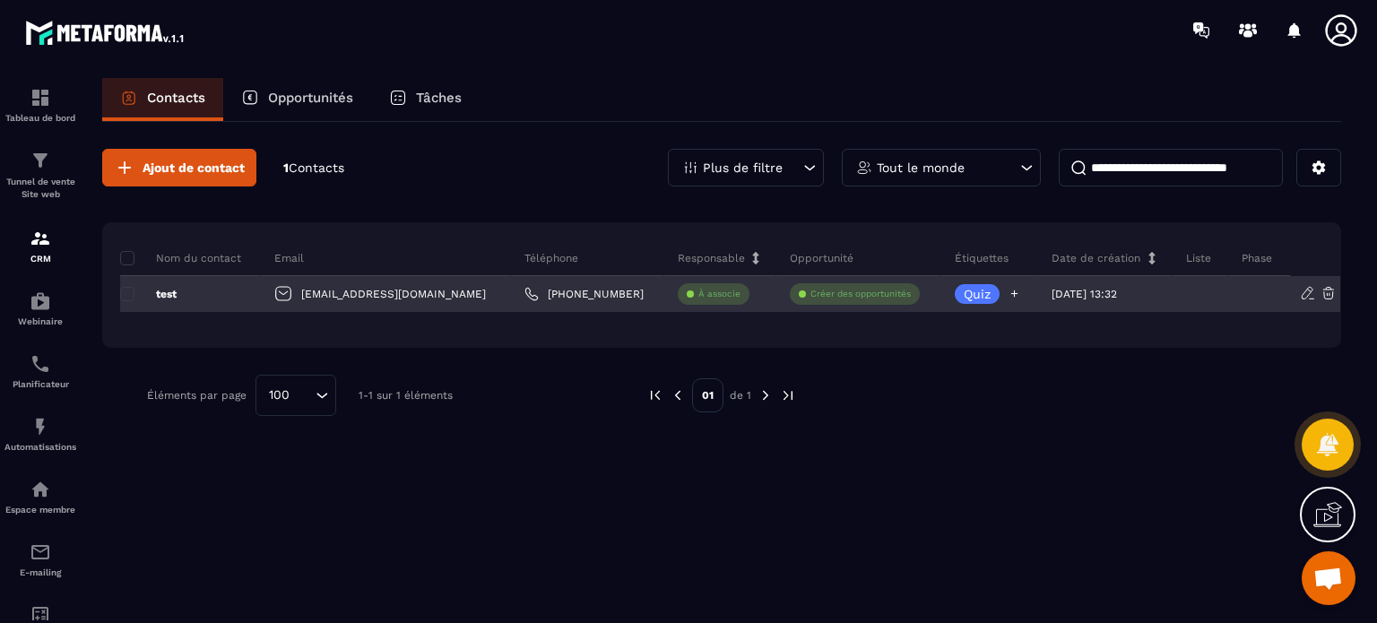
click at [955, 284] on div "Quiz" at bounding box center [977, 294] width 45 height 20
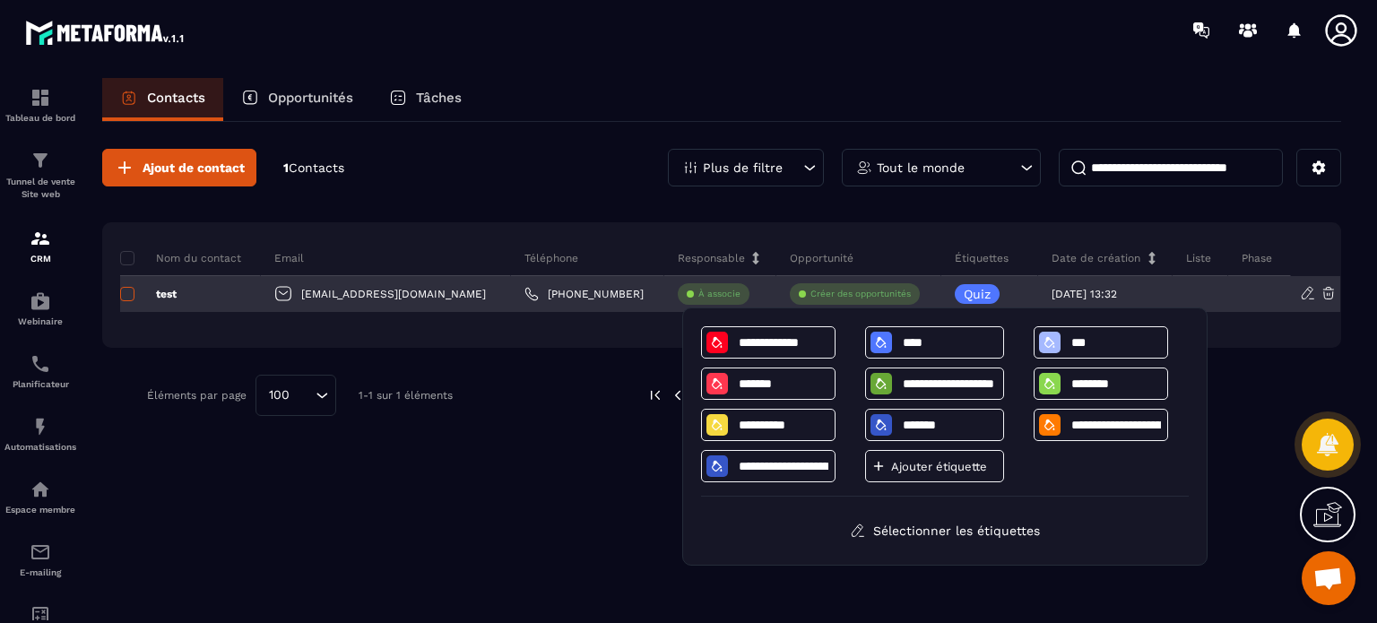
click at [122, 292] on span at bounding box center [127, 294] width 14 height 14
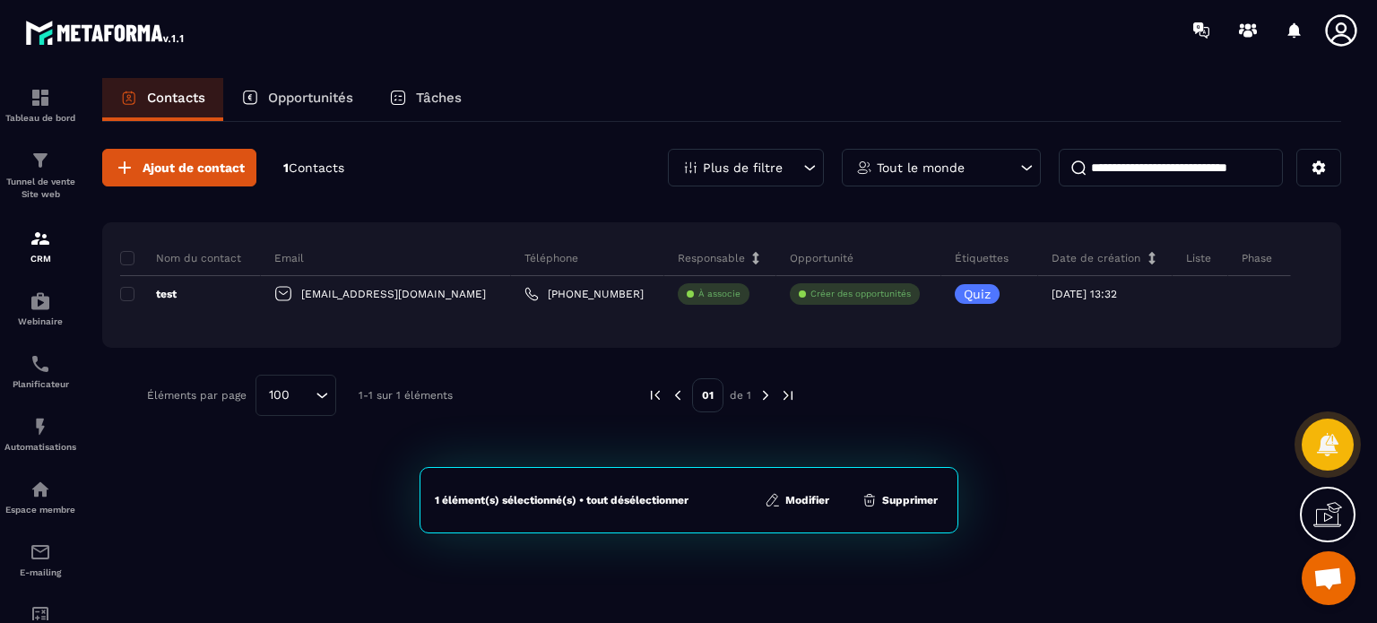
click at [810, 508] on button "Modifier" at bounding box center [796, 500] width 75 height 18
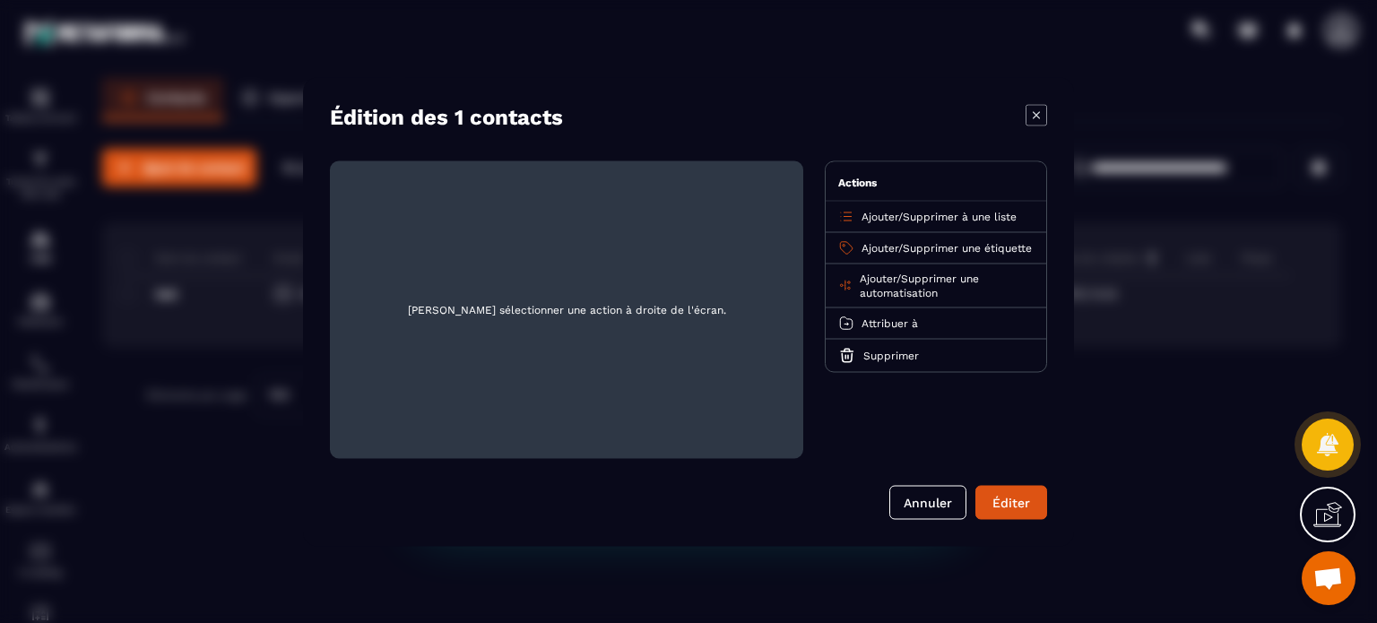
click at [938, 241] on span "Supprimer une étiquette" at bounding box center [967, 247] width 129 height 13
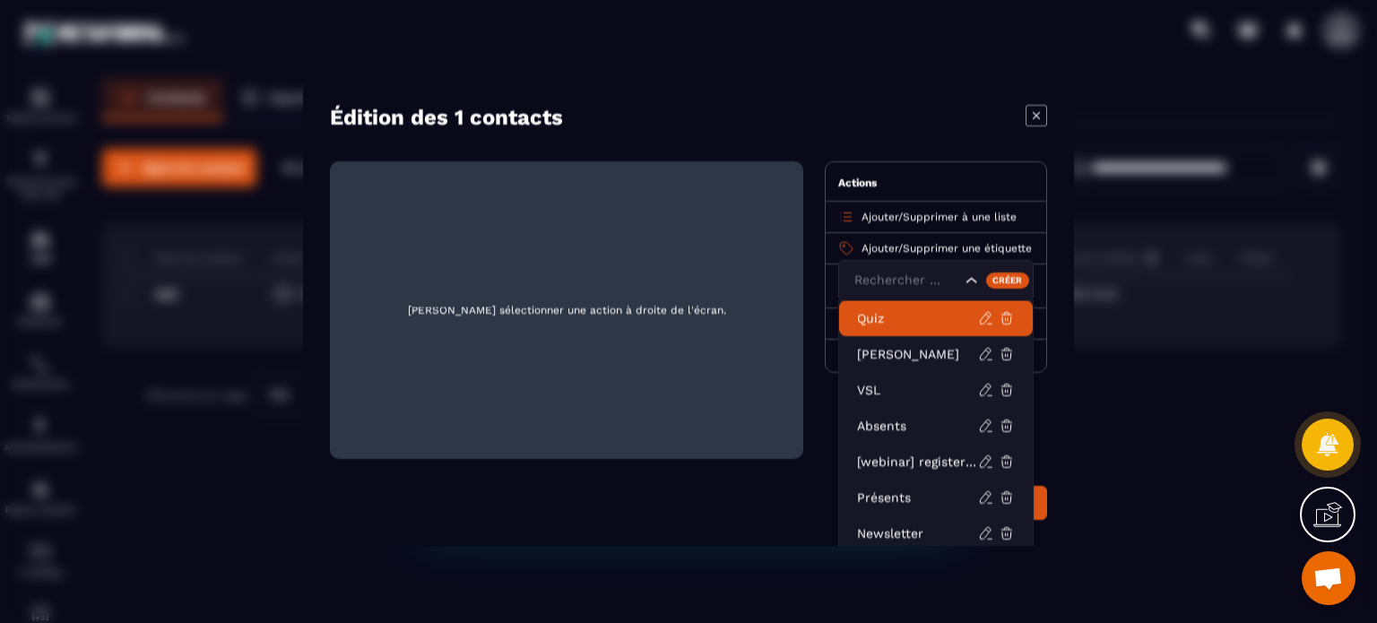
click at [890, 332] on li "Quiz" at bounding box center [936, 317] width 194 height 36
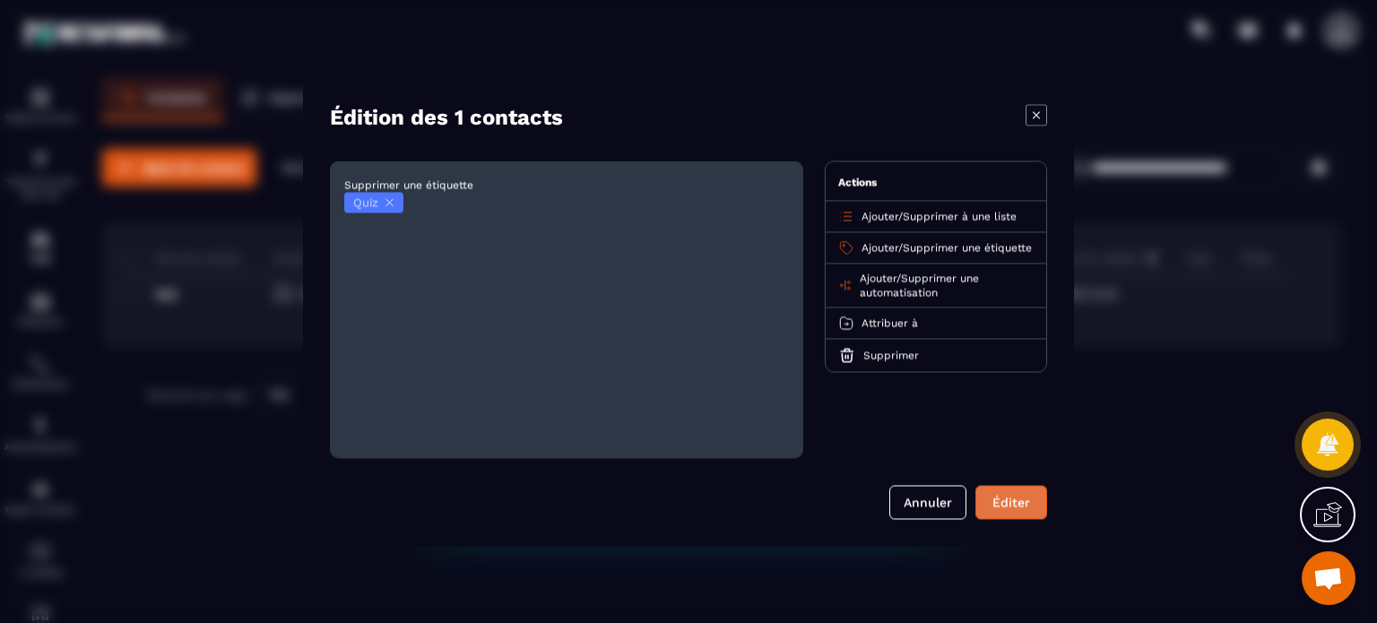
click at [1021, 504] on button "Éditer" at bounding box center [1011, 502] width 72 height 34
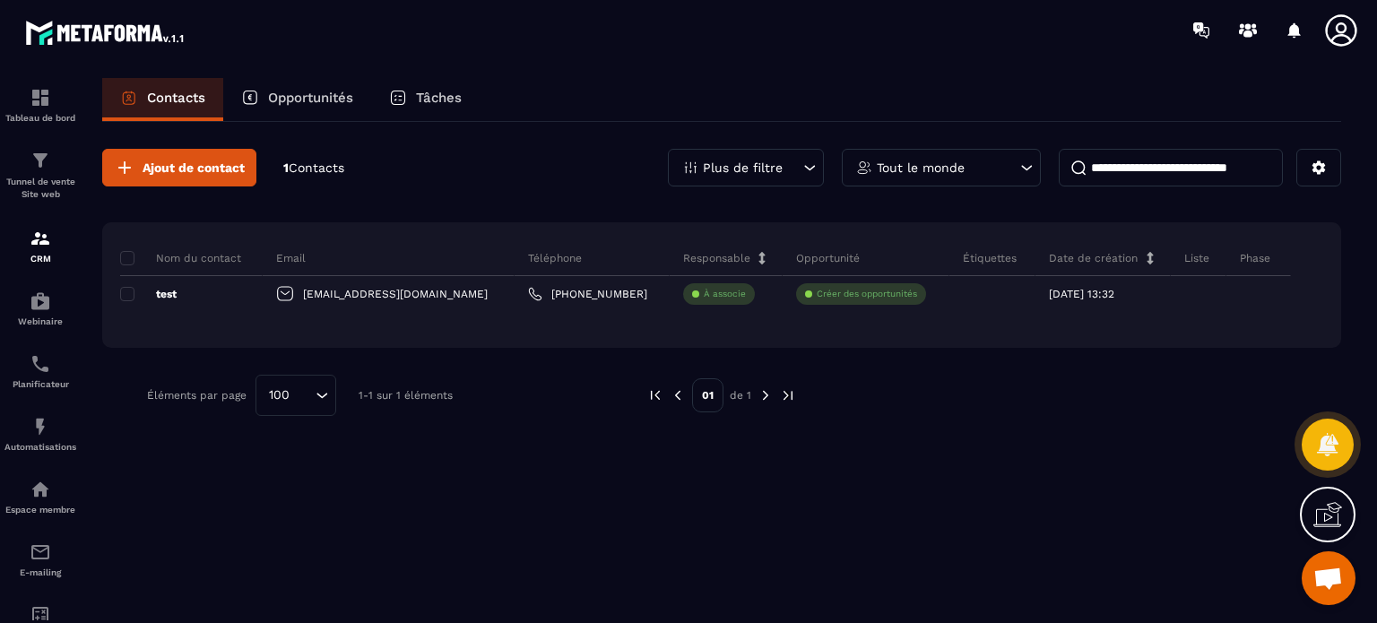
click at [1341, 24] on icon at bounding box center [1340, 29] width 31 height 31
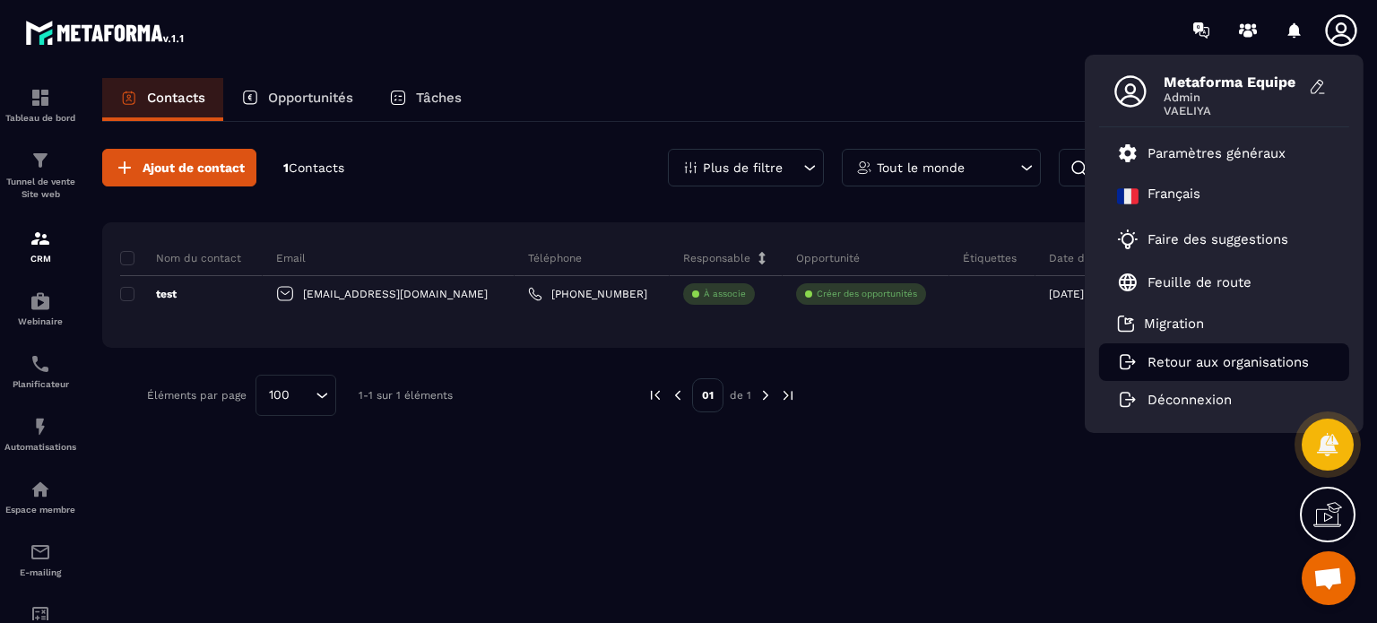
click at [1205, 364] on p "Retour aux organisations" at bounding box center [1227, 362] width 161 height 16
click at [1172, 361] on p "Retour aux organisations" at bounding box center [1227, 362] width 161 height 16
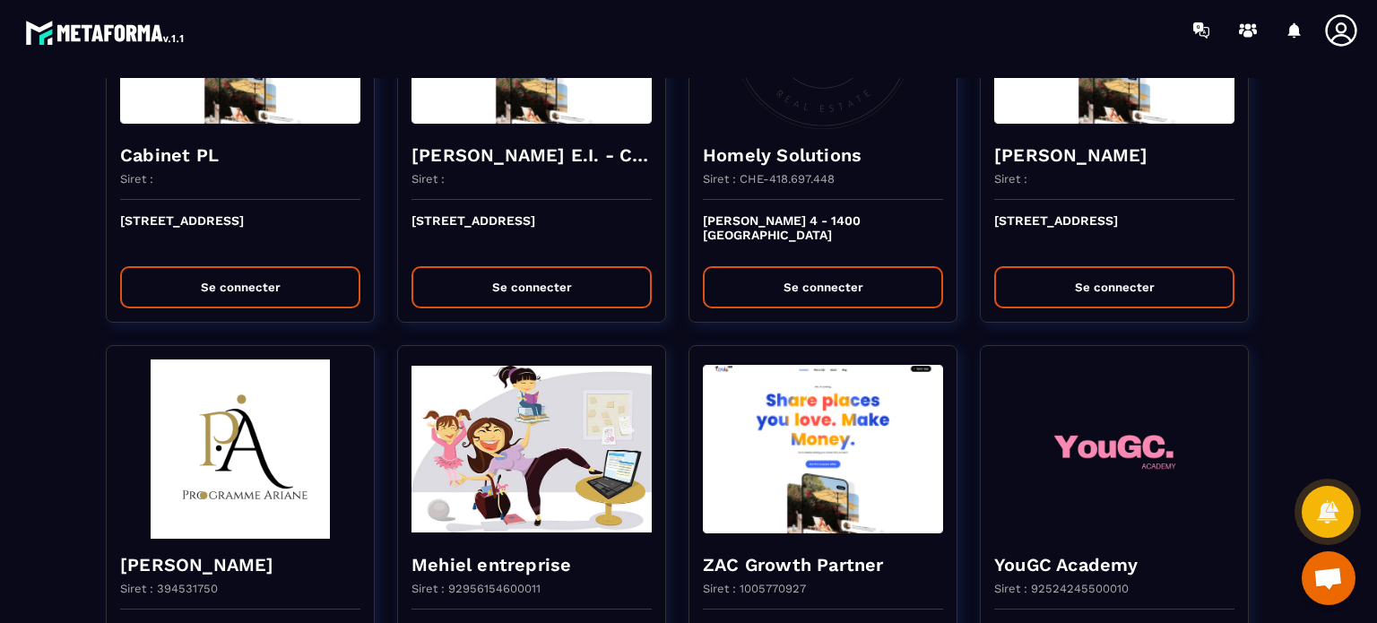
scroll to position [2008, 0]
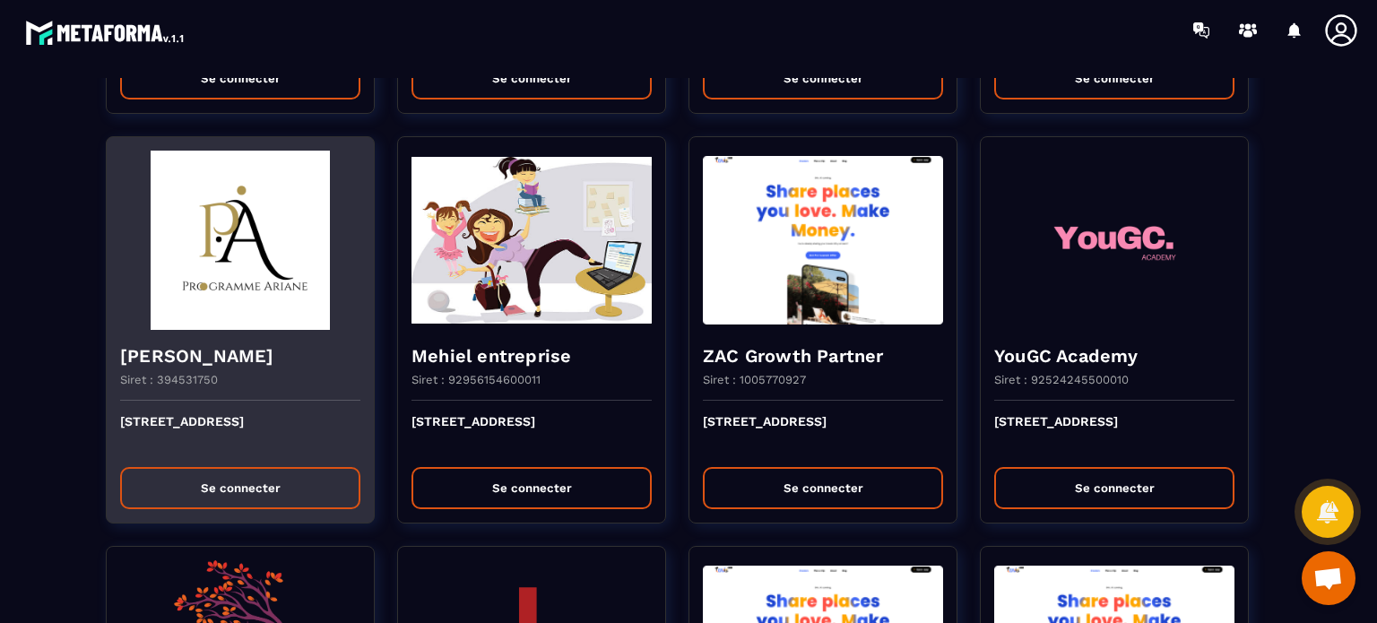
click at [229, 408] on div "[STREET_ADDRESS] Se connecter" at bounding box center [240, 462] width 267 height 122
